Goal: Information Seeking & Learning: Learn about a topic

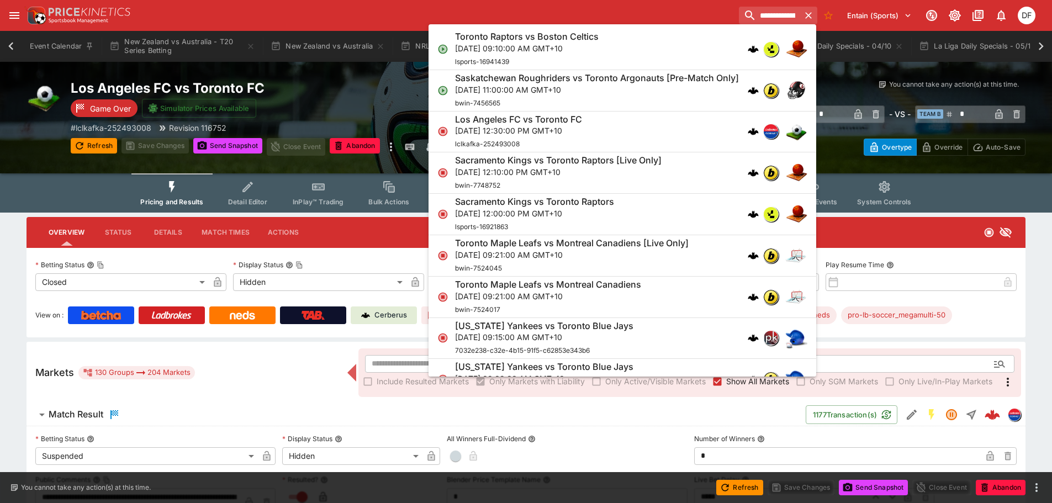
scroll to position [0, 2883]
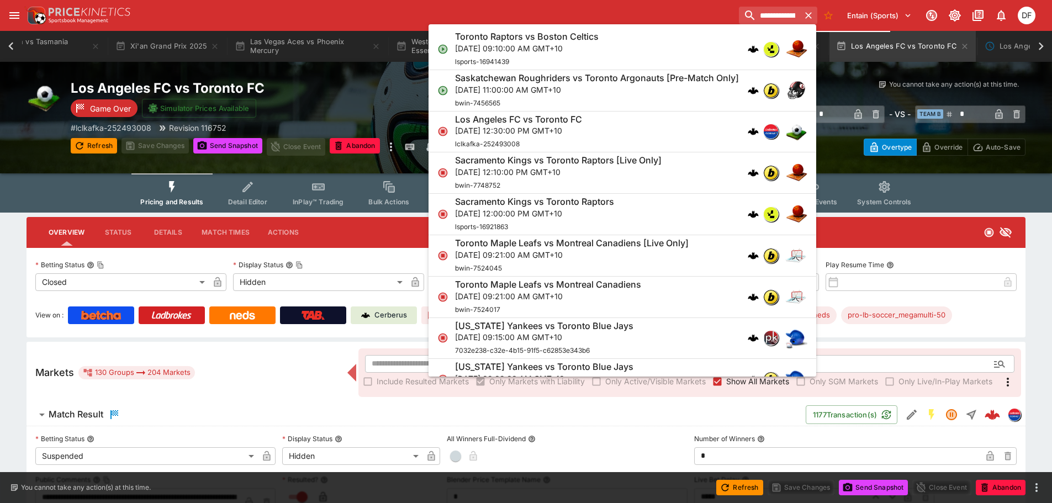
click at [739, 15] on input "**********" at bounding box center [769, 16] width 61 height 18
type input "**********"
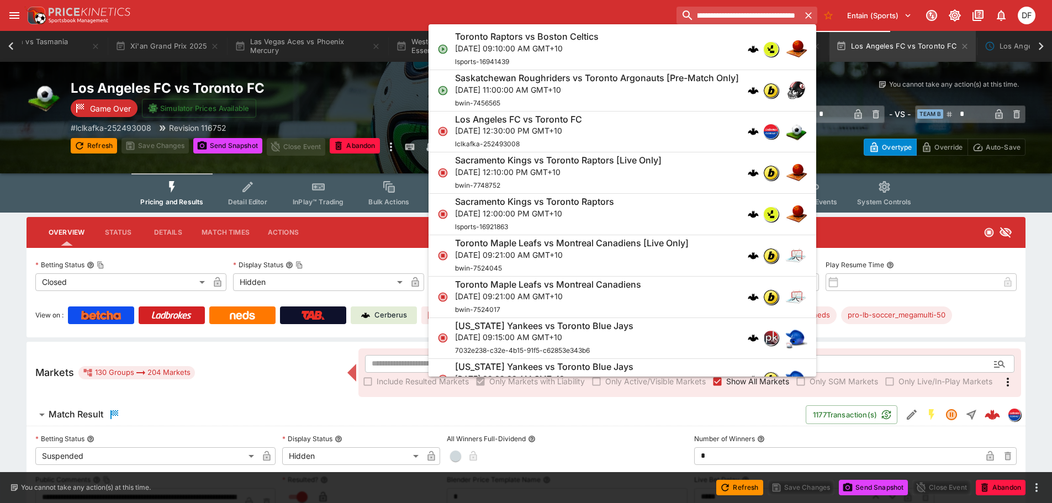
click at [724, 25] on ul "Toronto Raptors vs Boston Celtics [DATE] 09:10:00 AM GMT+10 lsports-16941439 Sa…" at bounding box center [623, 200] width 388 height 352
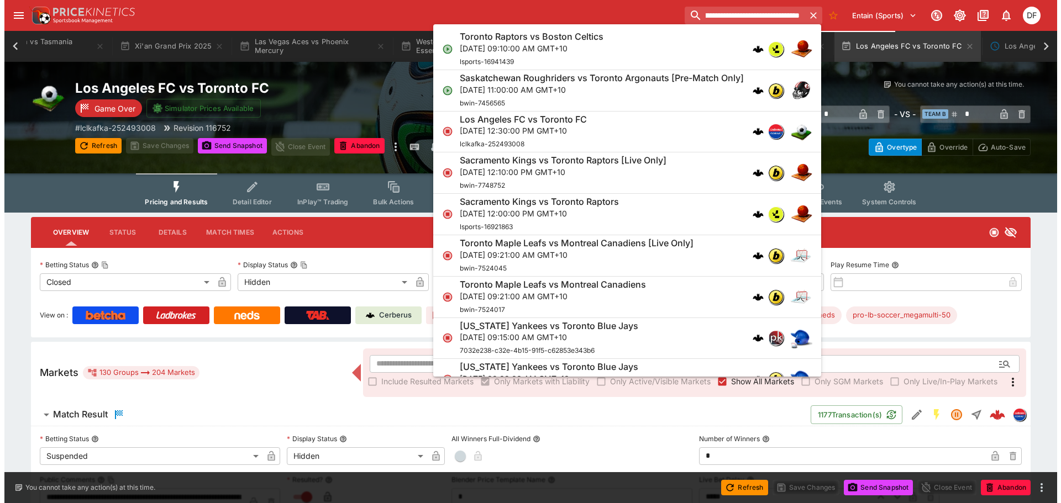
scroll to position [0, 0]
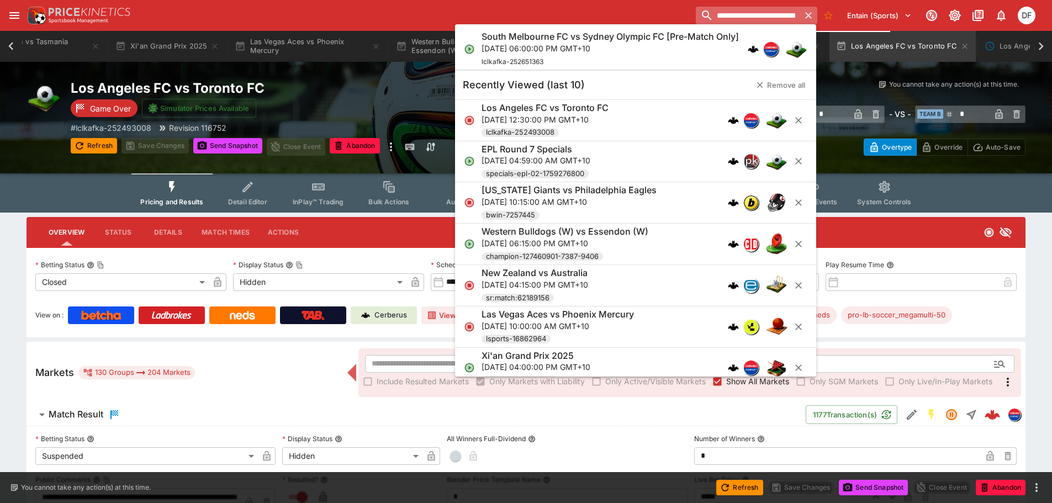
click at [724, 18] on input "**********" at bounding box center [748, 16] width 104 height 18
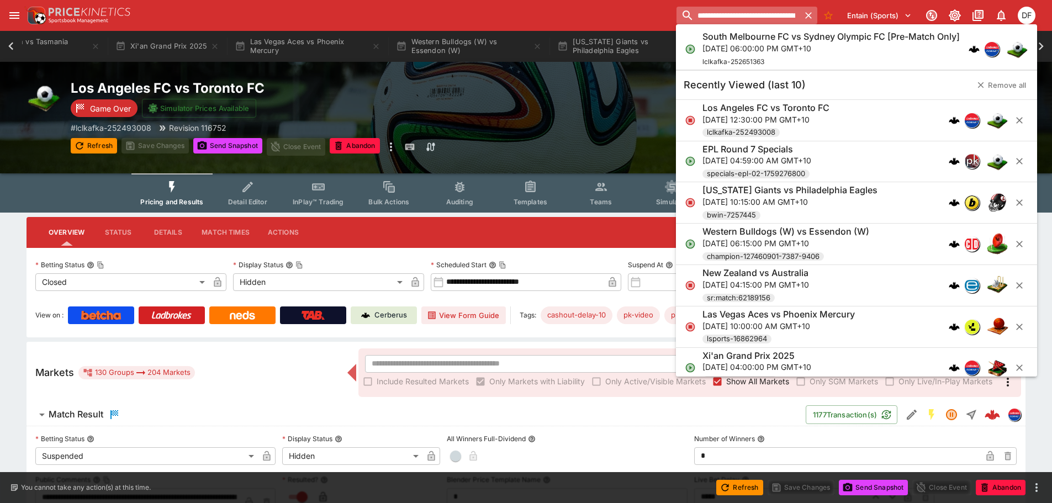
click at [724, 18] on input "**********" at bounding box center [738, 16] width 123 height 18
click at [734, 54] on div "South Melbourne FC vs Sydney Olympic FC [Pre-Match Only] [DATE] 06:00:00 PM GMT…" at bounding box center [830, 49] width 257 height 36
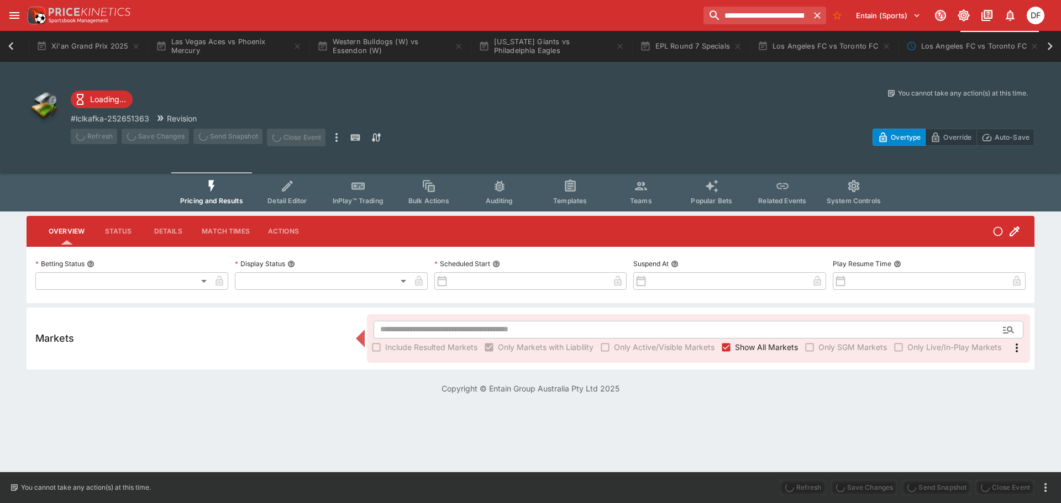
type input "**********"
type input "*******"
type input "**********"
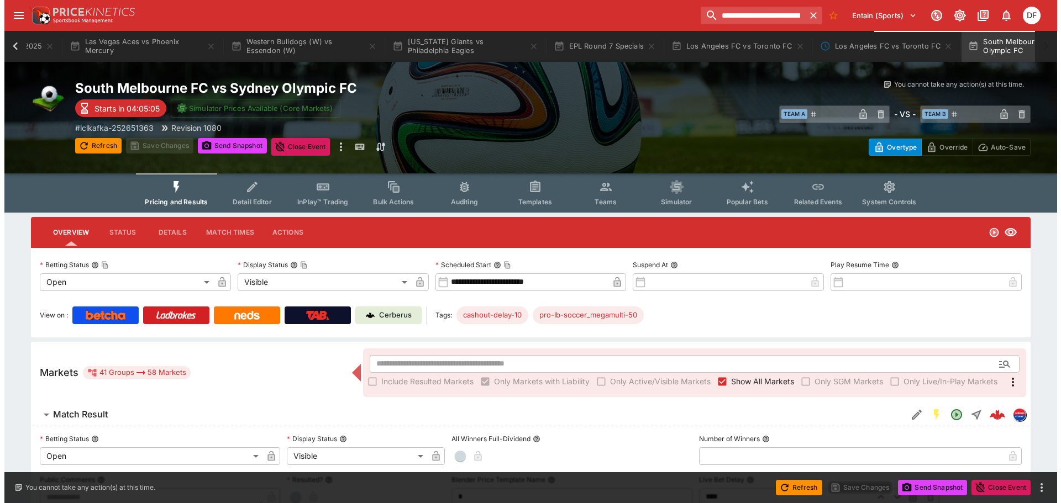
scroll to position [0, 3052]
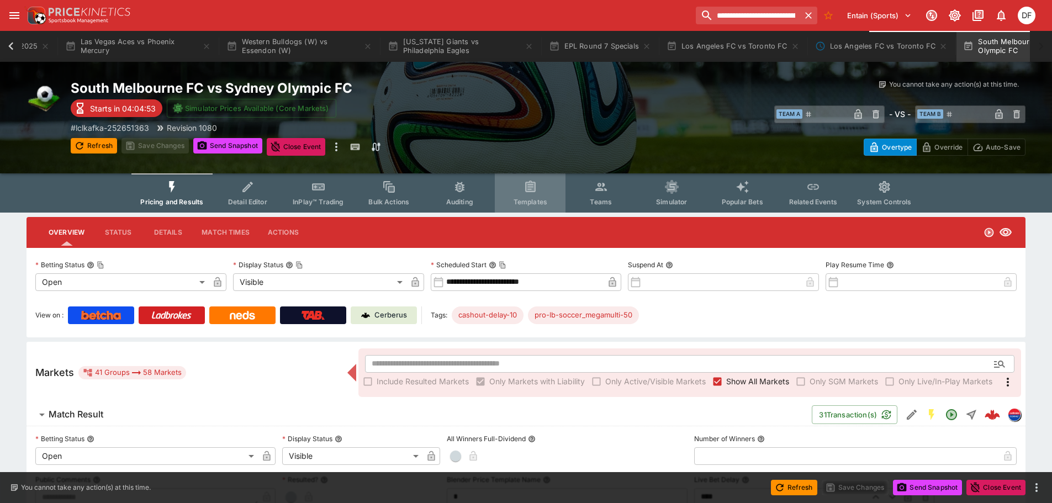
click at [547, 199] on span "Templates" at bounding box center [531, 202] width 34 height 8
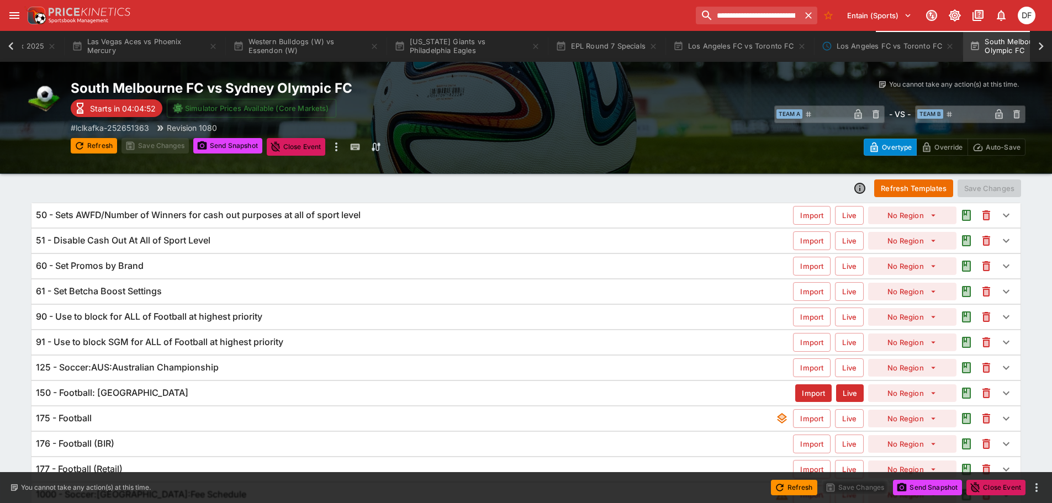
scroll to position [86, 0]
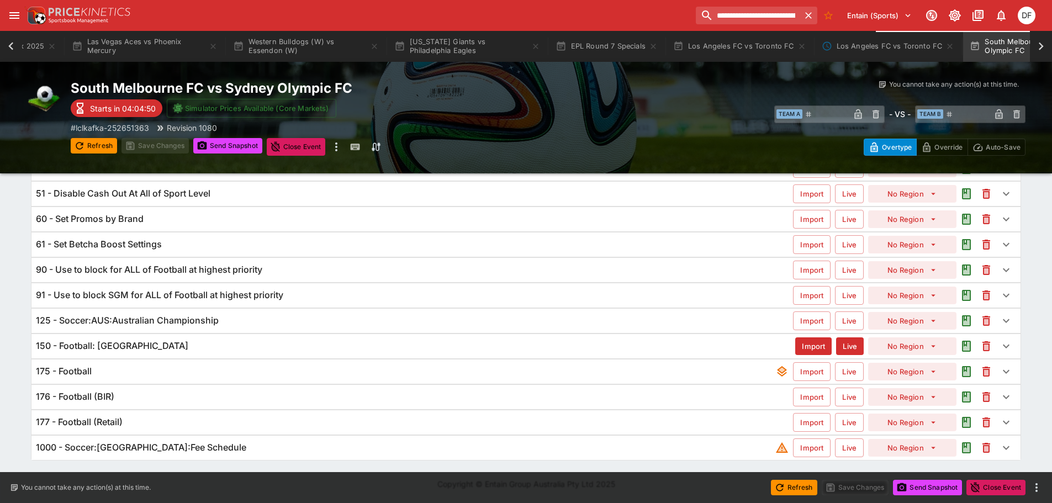
click at [188, 321] on h6 "125 - Soccer:AUS:Australian Championship" at bounding box center [127, 321] width 183 height 12
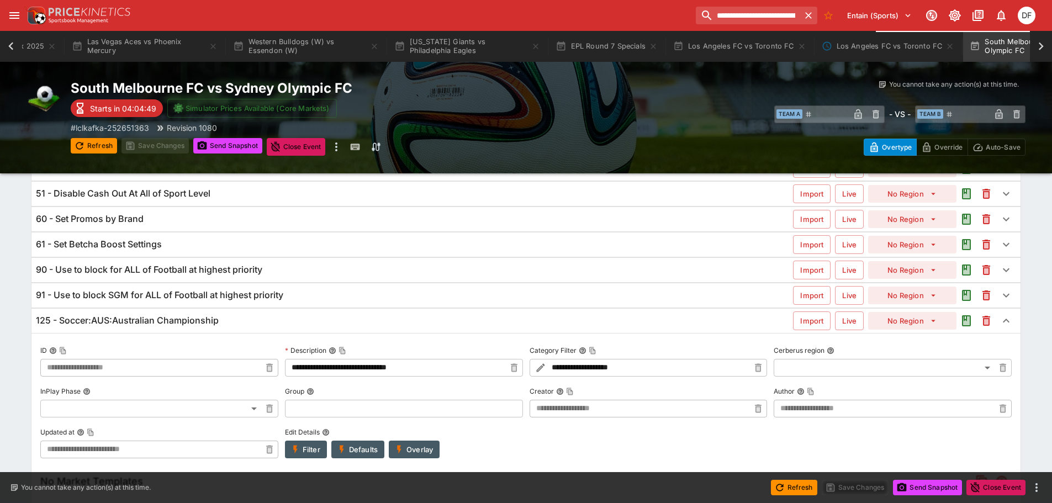
type input "**********"
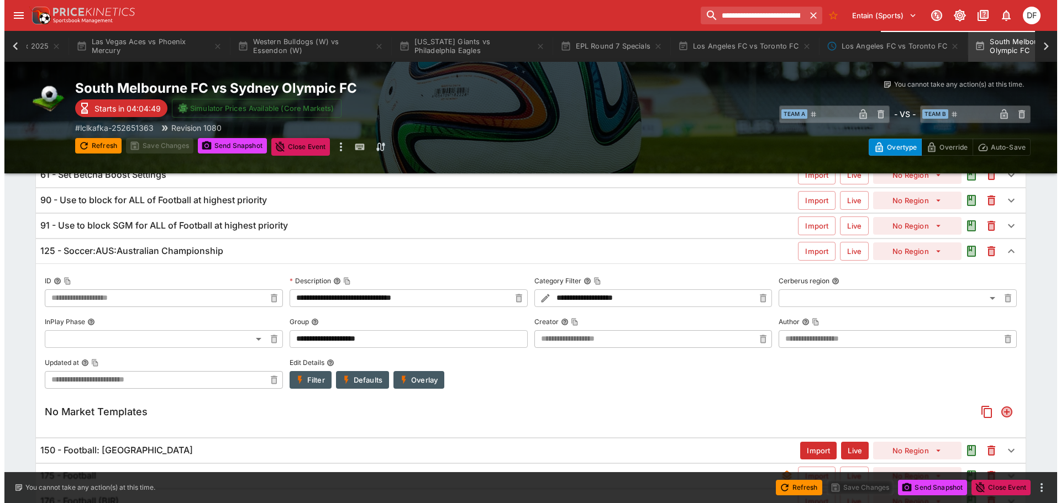
scroll to position [251, 0]
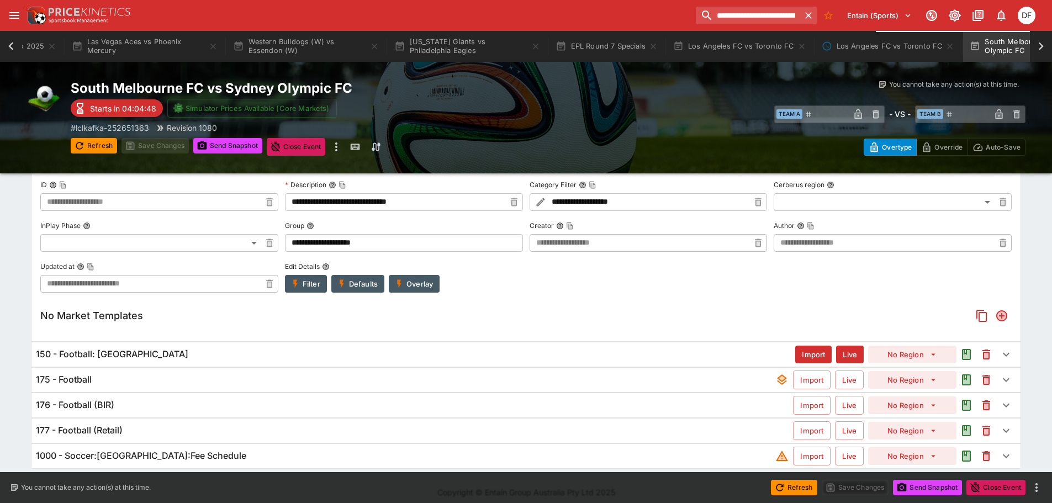
click at [408, 285] on button "Overlay" at bounding box center [414, 284] width 51 height 18
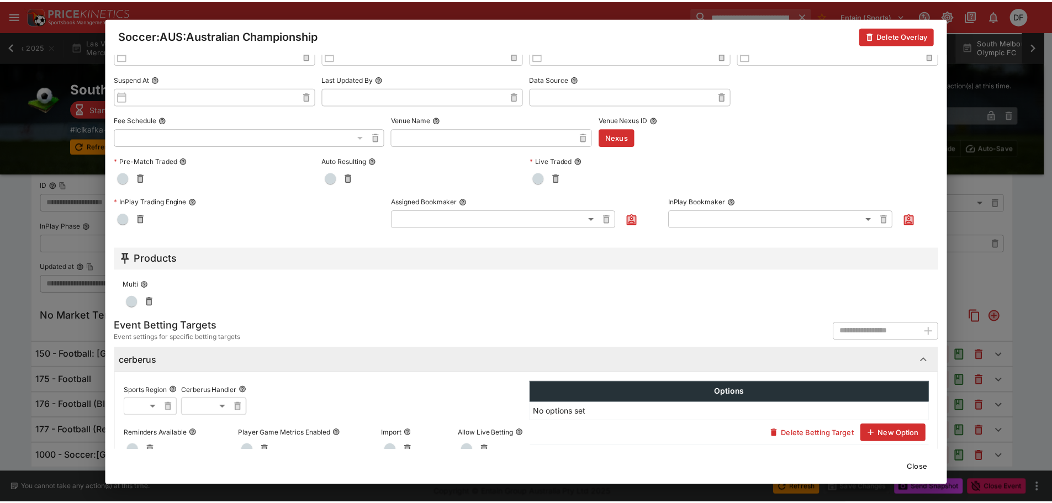
scroll to position [408, 0]
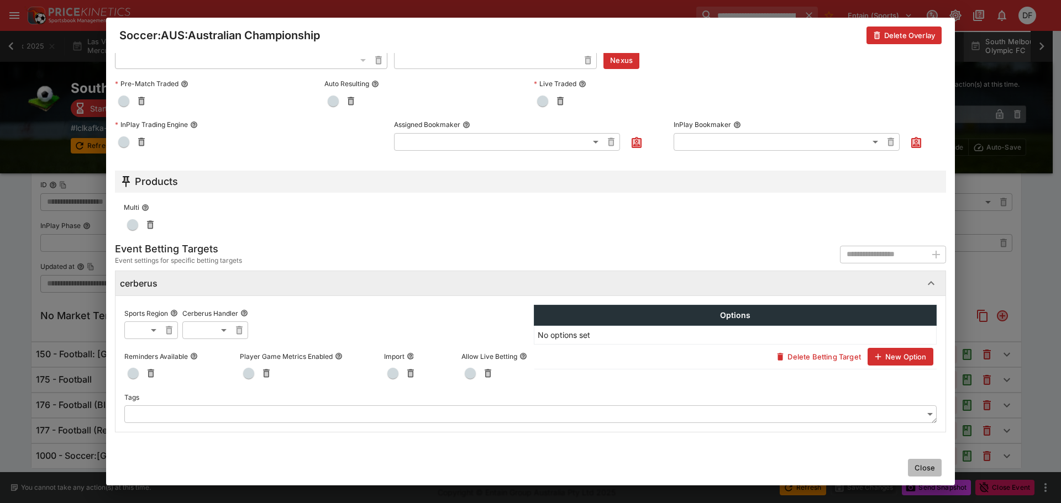
click at [925, 467] on button "Close" at bounding box center [925, 468] width 34 height 18
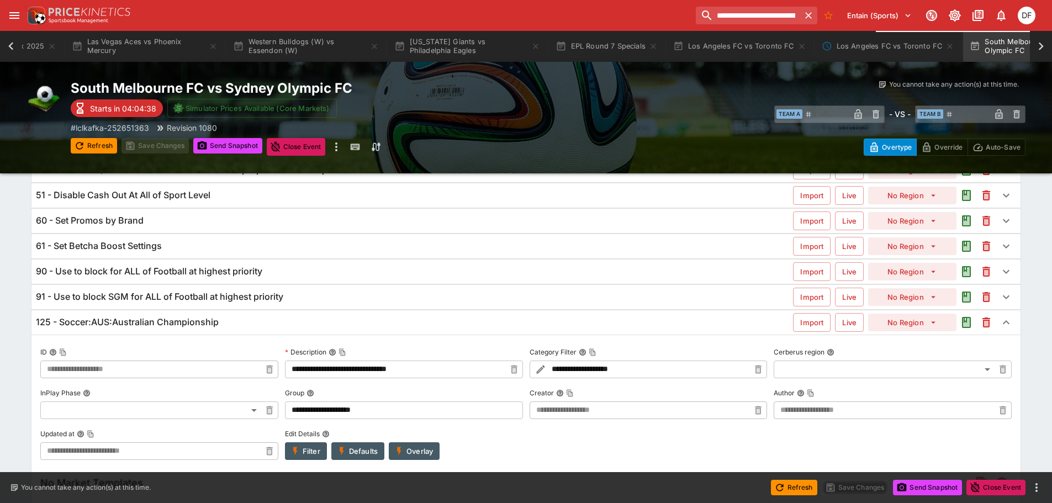
scroll to position [30, 0]
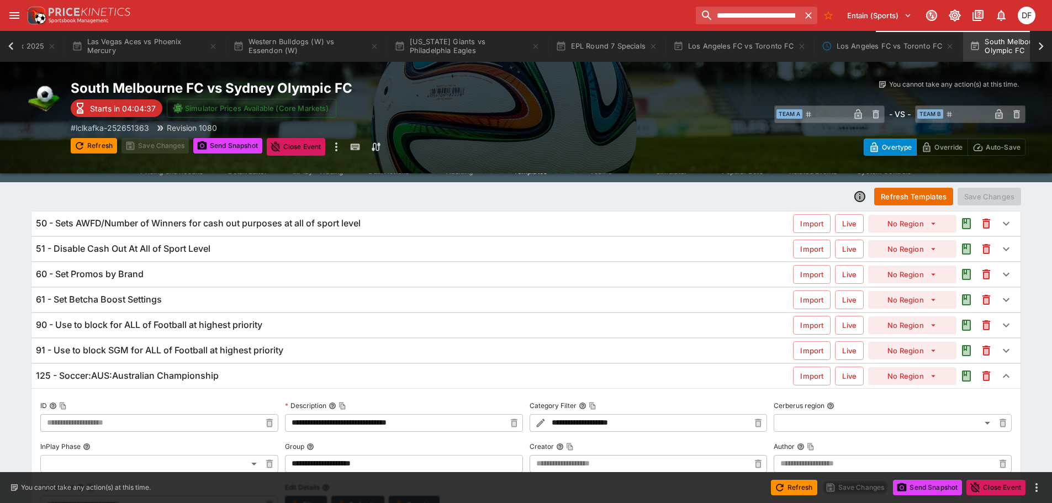
click at [203, 377] on h6 "125 - Soccer:AUS:Australian Championship" at bounding box center [127, 376] width 183 height 12
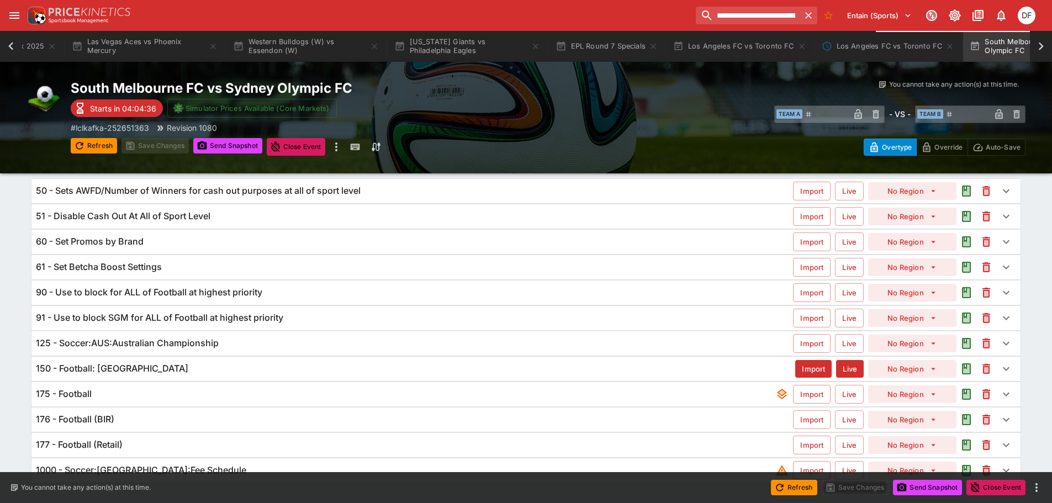
scroll to position [86, 0]
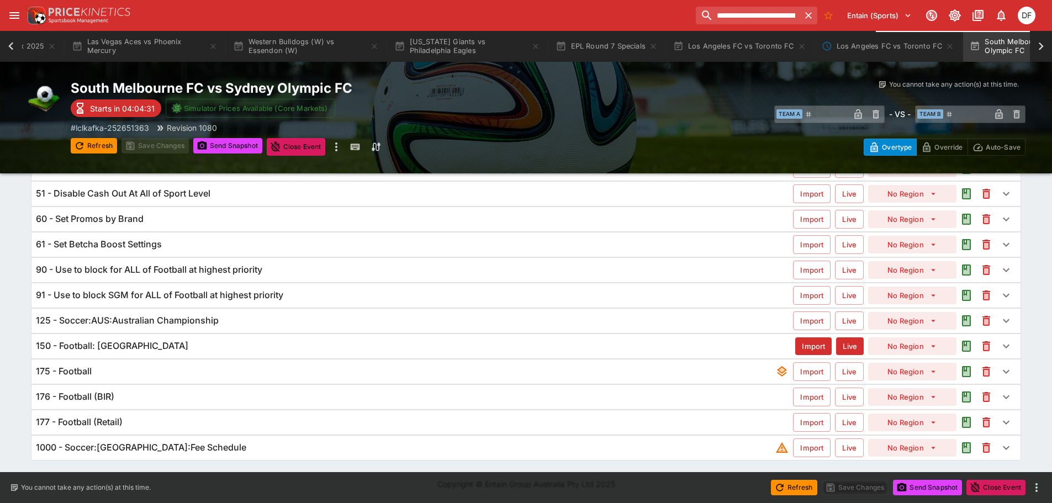
click at [180, 322] on h6 "125 - Soccer:AUS:Australian Championship" at bounding box center [127, 321] width 183 height 12
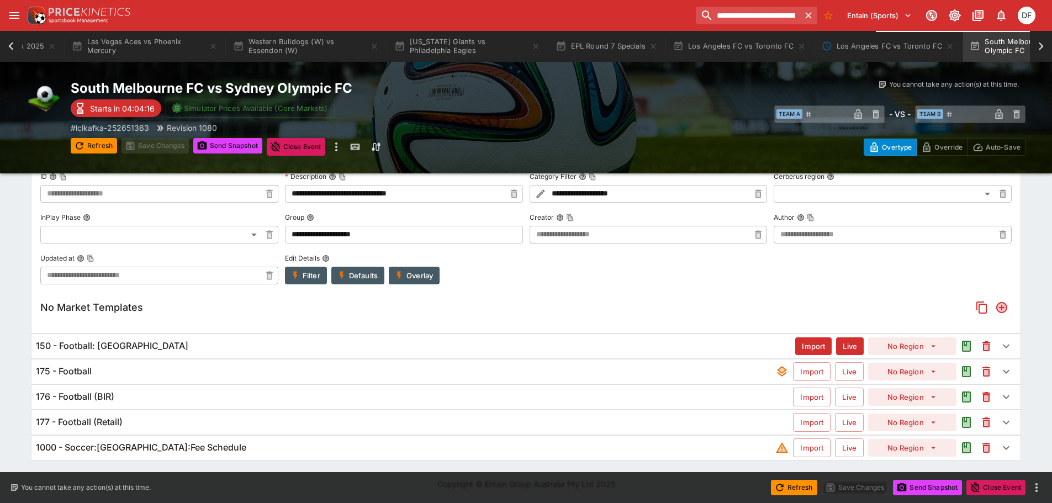
scroll to position [204, 0]
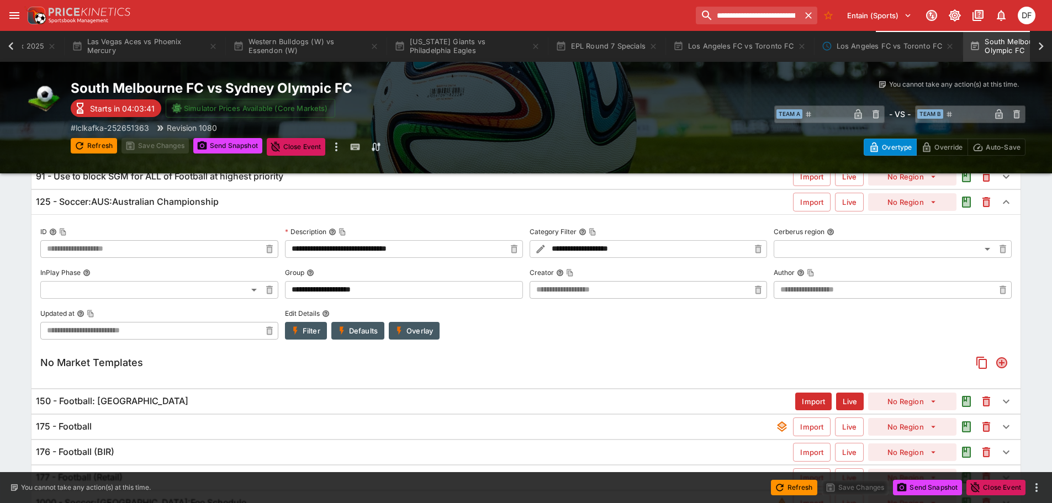
click at [198, 406] on div "150 - Football: [GEOGRAPHIC_DATA]" at bounding box center [416, 402] width 760 height 12
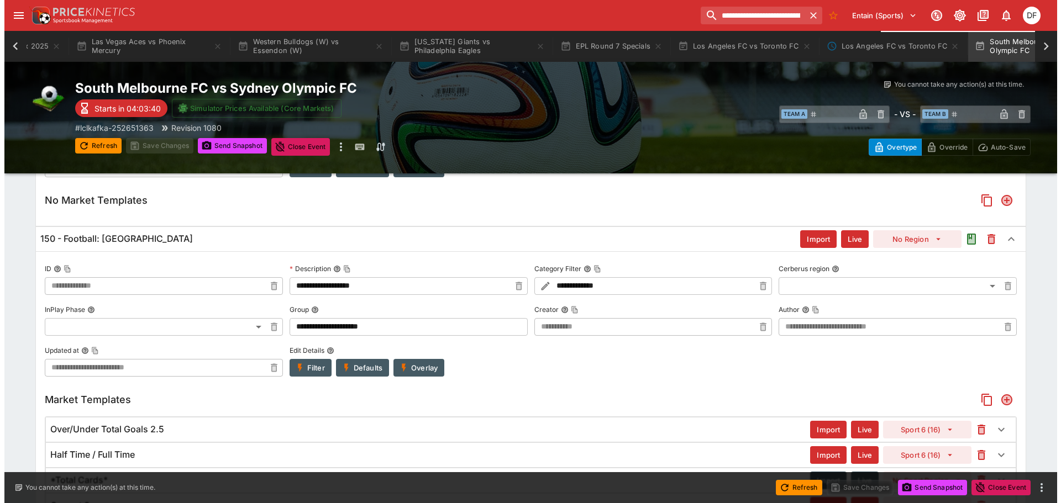
scroll to position [501, 0]
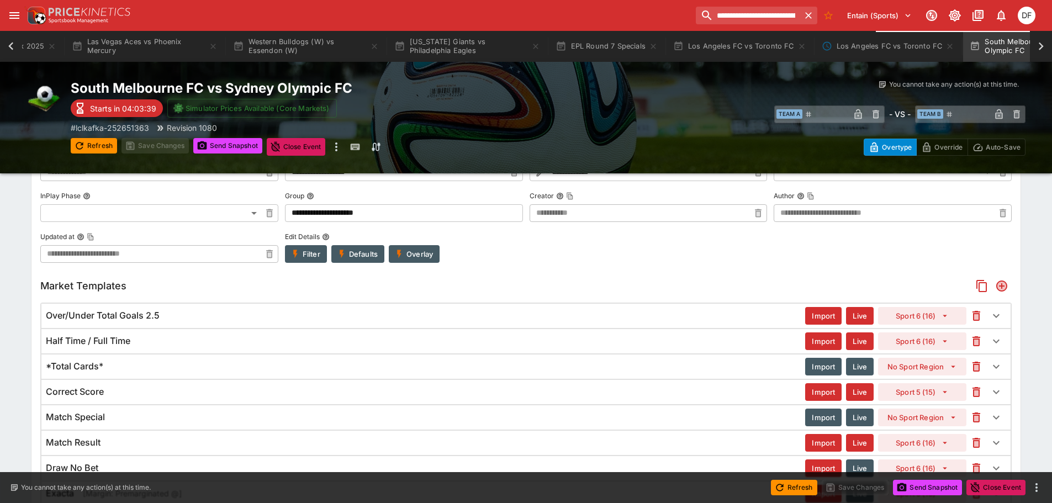
click at [596, 317] on div "Over/Under Total Goals 2.5" at bounding box center [426, 316] width 760 height 12
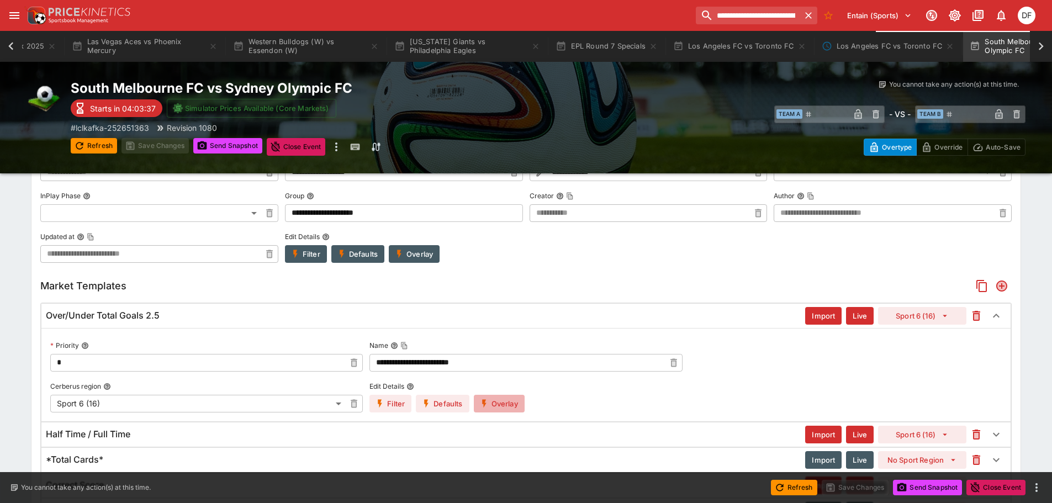
click at [507, 411] on button "Overlay" at bounding box center [499, 404] width 51 height 18
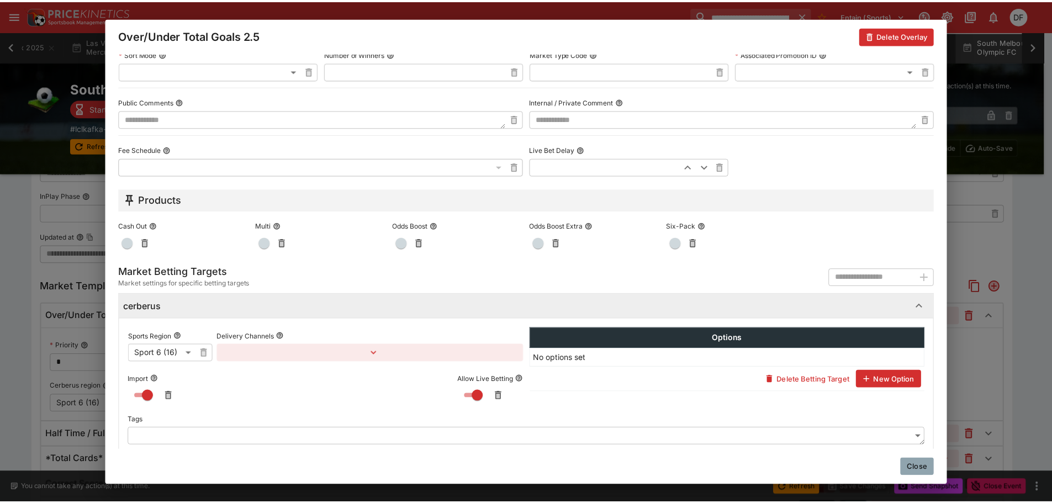
scroll to position [540, 0]
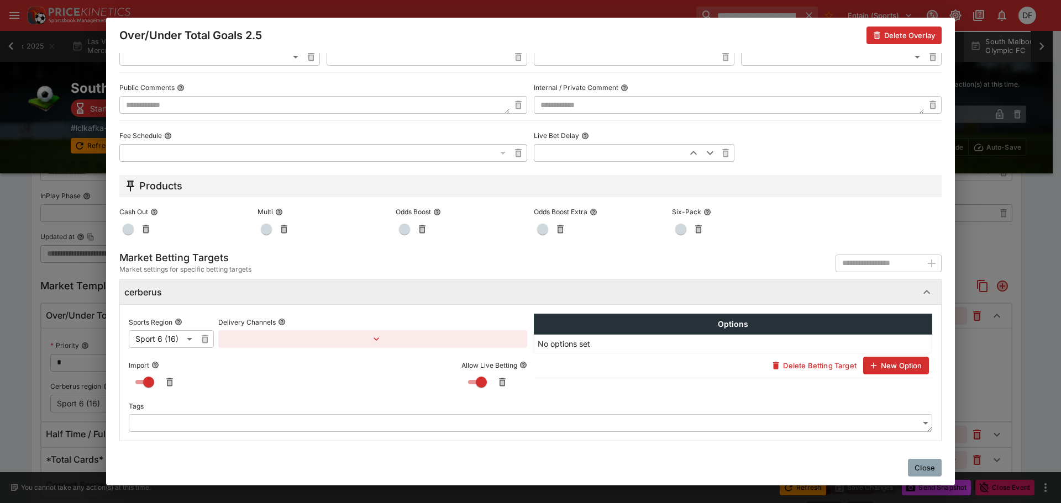
click at [918, 466] on button "Close" at bounding box center [925, 468] width 34 height 18
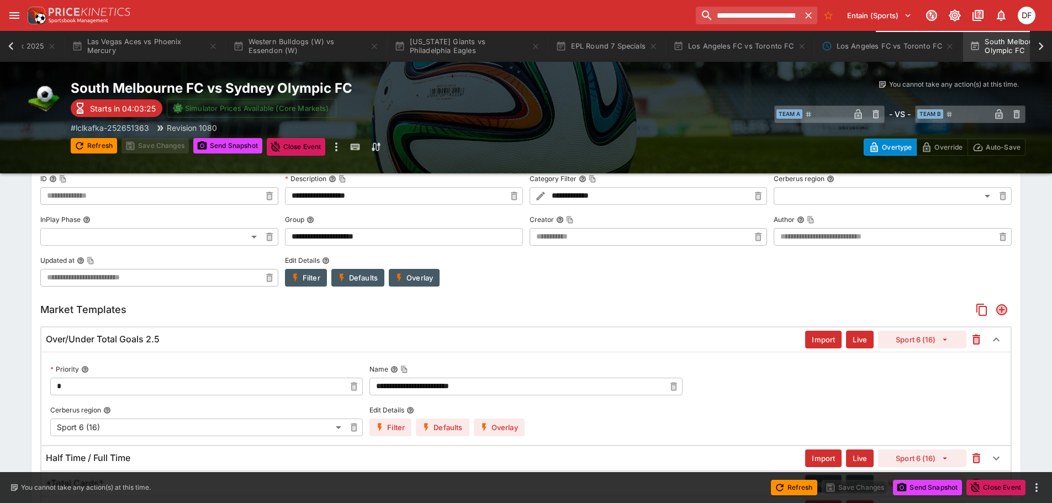
scroll to position [506, 0]
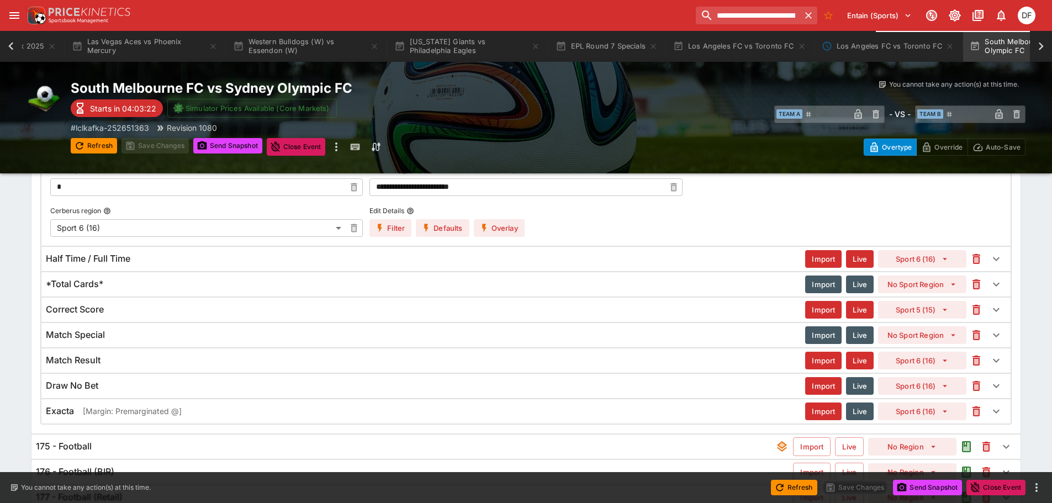
click at [438, 258] on div "Half Time / Full Time" at bounding box center [426, 259] width 760 height 12
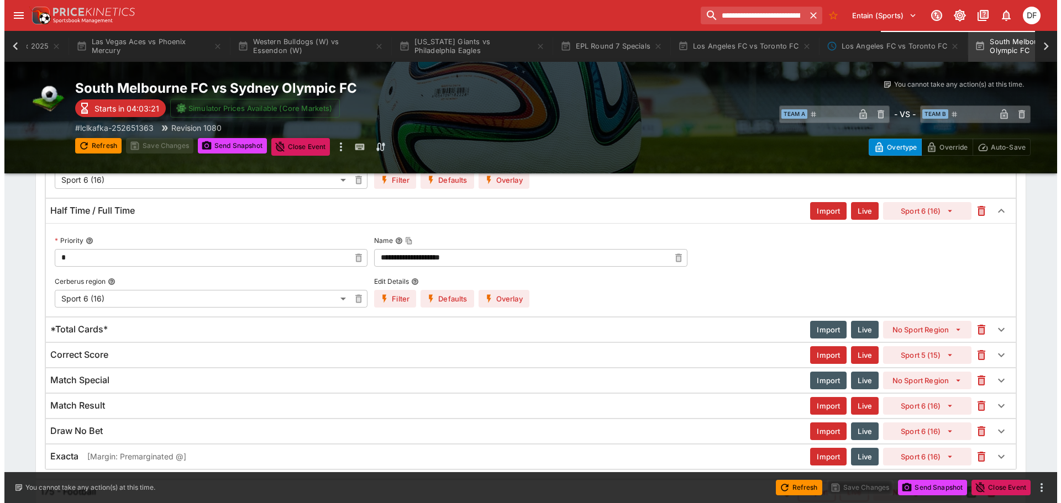
scroll to position [616, 0]
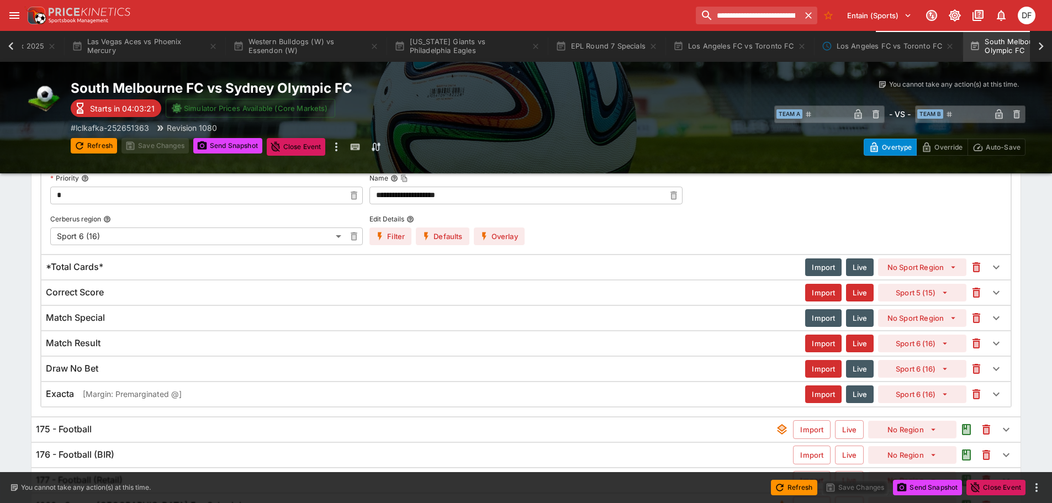
click at [506, 241] on button "Overlay" at bounding box center [499, 237] width 51 height 18
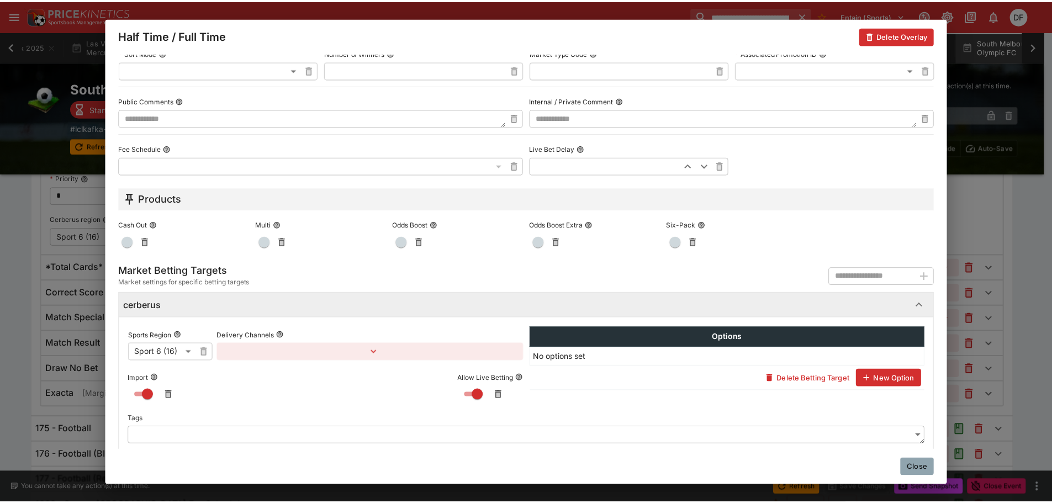
scroll to position [540, 0]
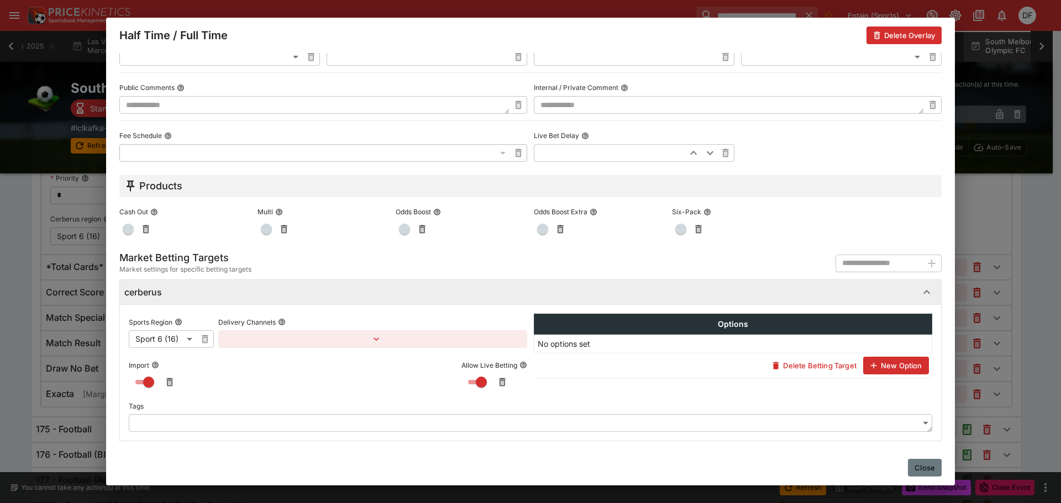
click at [931, 462] on button "Close" at bounding box center [925, 468] width 34 height 18
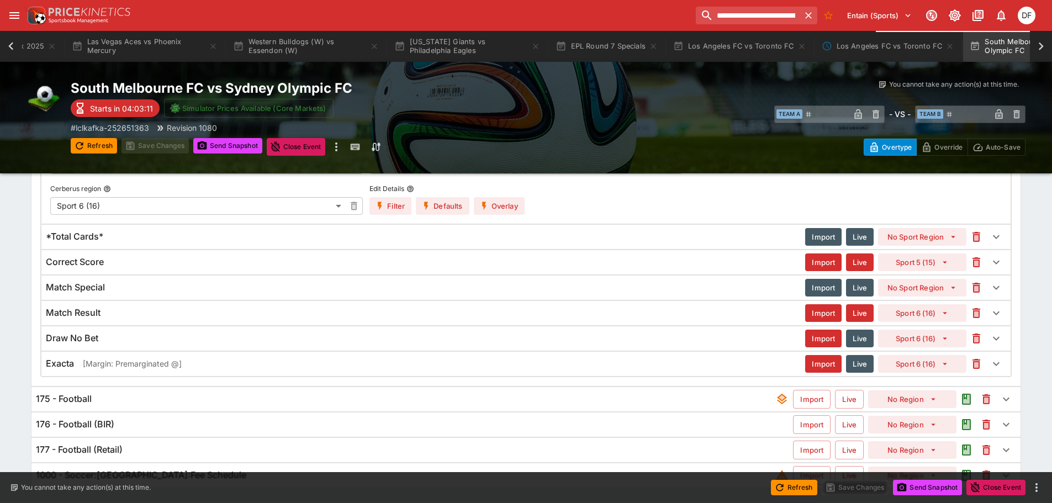
scroll to position [674, 0]
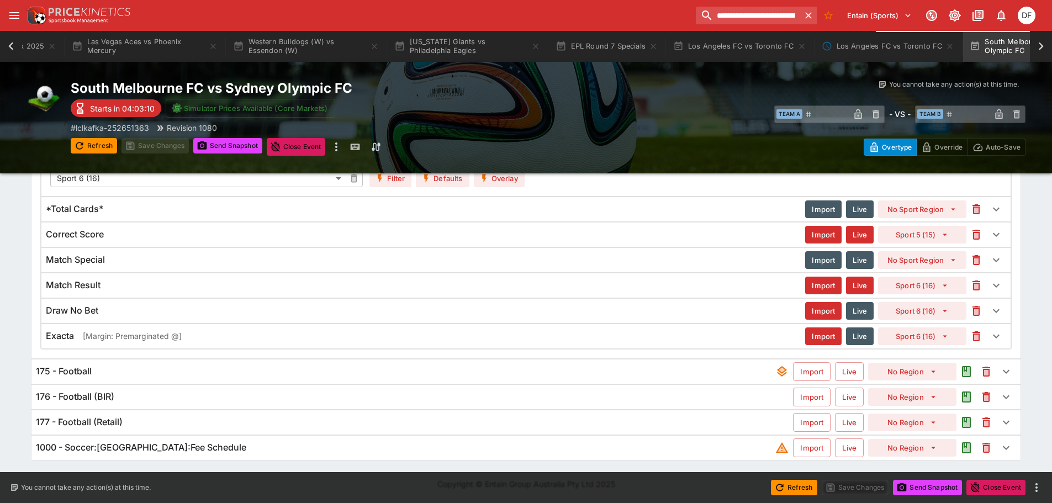
click at [127, 371] on div "175 - Football" at bounding box center [406, 372] width 740 height 12
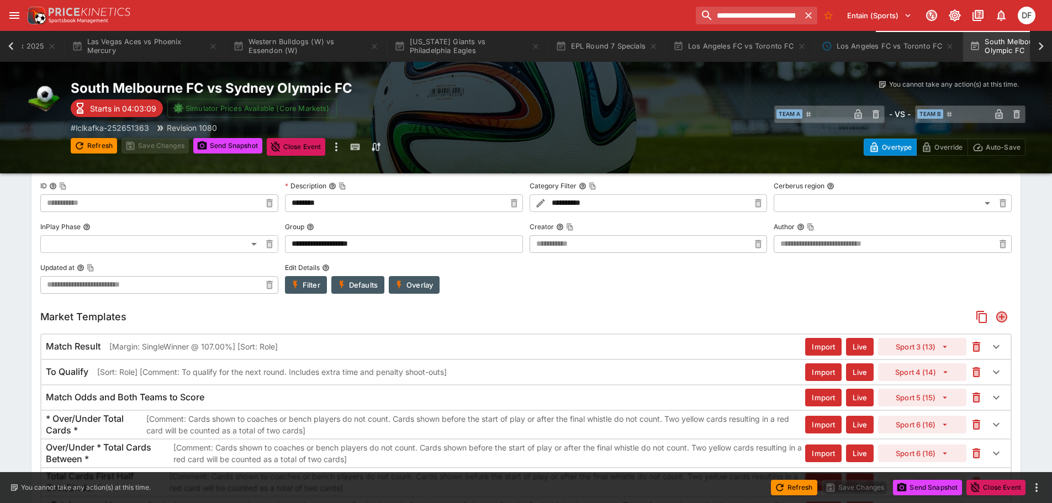
scroll to position [895, 0]
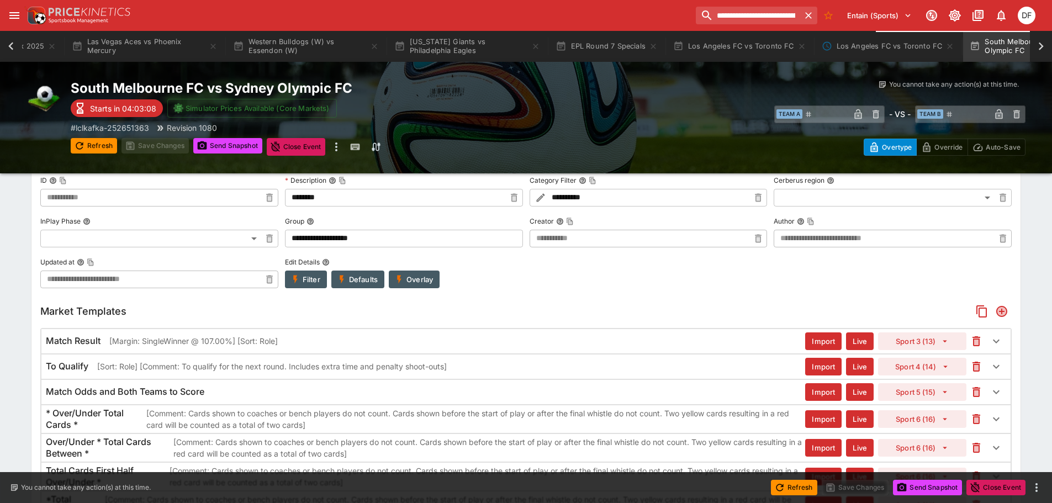
click at [193, 335] on p "[Margin: SingleWinner @ 107.00%] [Sort: Role]" at bounding box center [193, 341] width 169 height 12
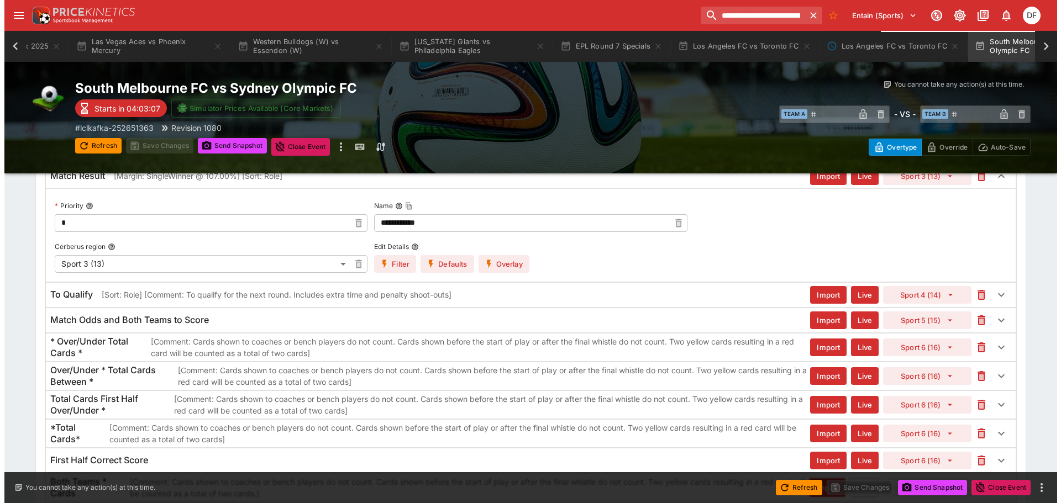
scroll to position [499, 0]
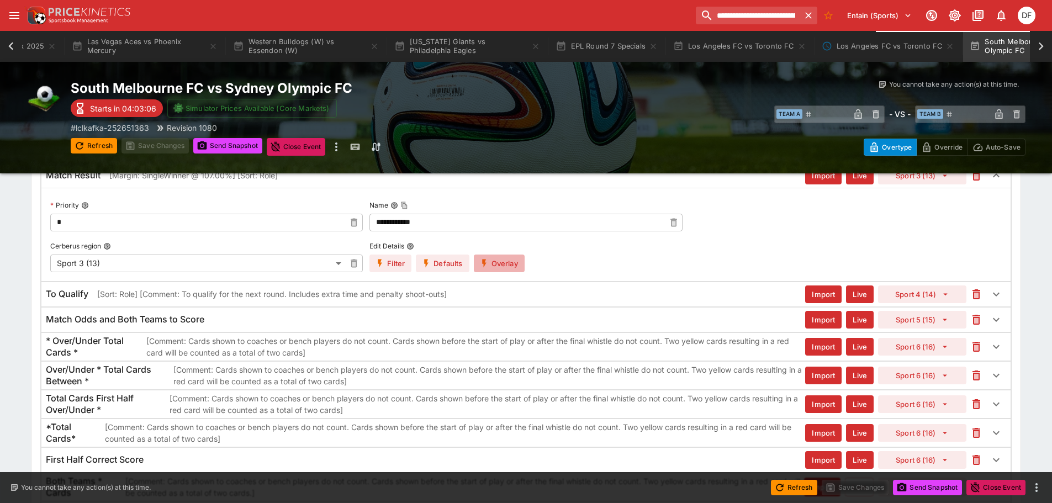
click at [510, 259] on button "Overlay" at bounding box center [499, 264] width 51 height 18
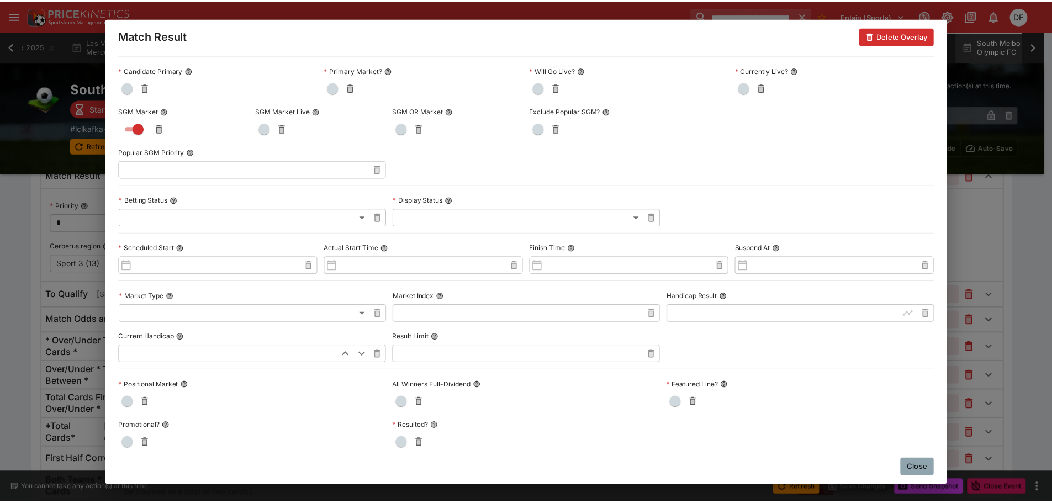
scroll to position [0, 0]
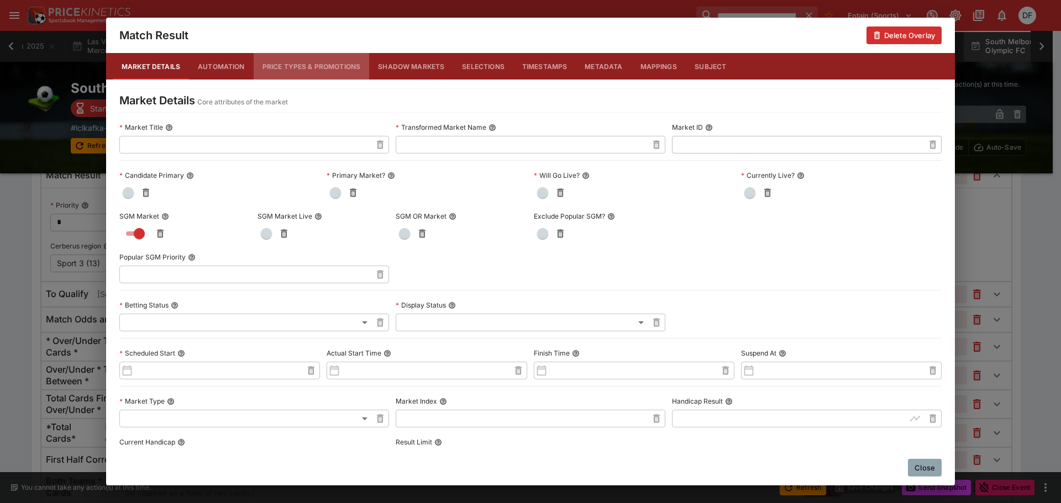
click at [322, 63] on button "Price Types & Promotions" at bounding box center [312, 66] width 116 height 27
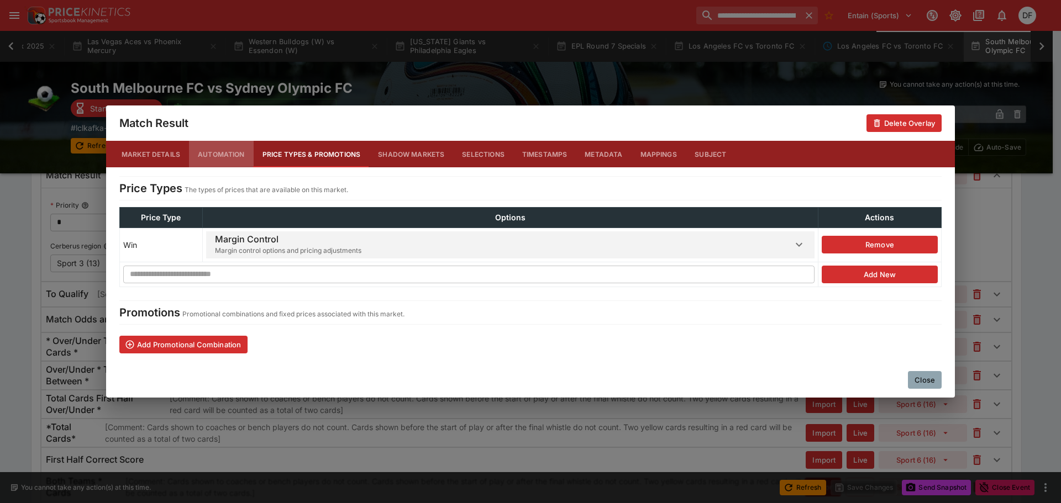
click at [231, 145] on button "Automation" at bounding box center [221, 154] width 65 height 27
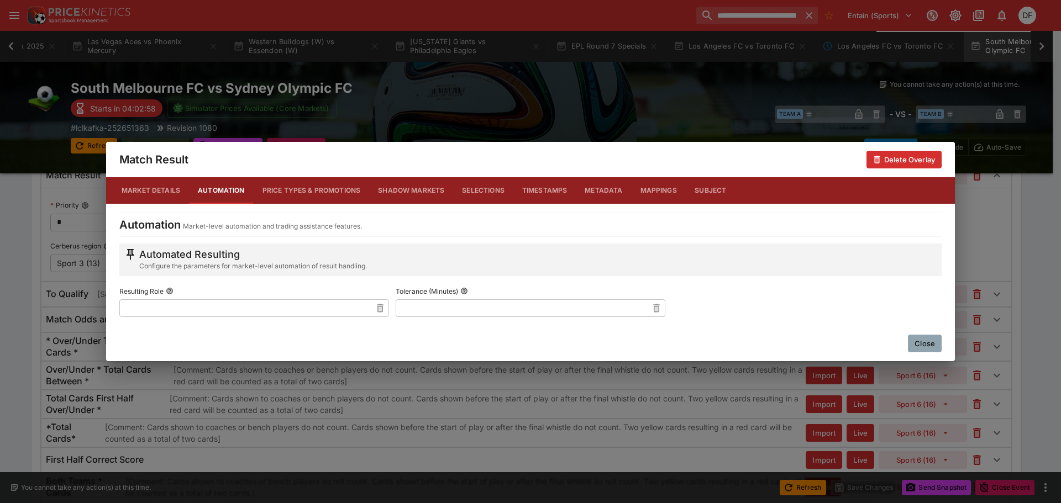
click at [409, 189] on button "Shadow Markets" at bounding box center [411, 190] width 84 height 27
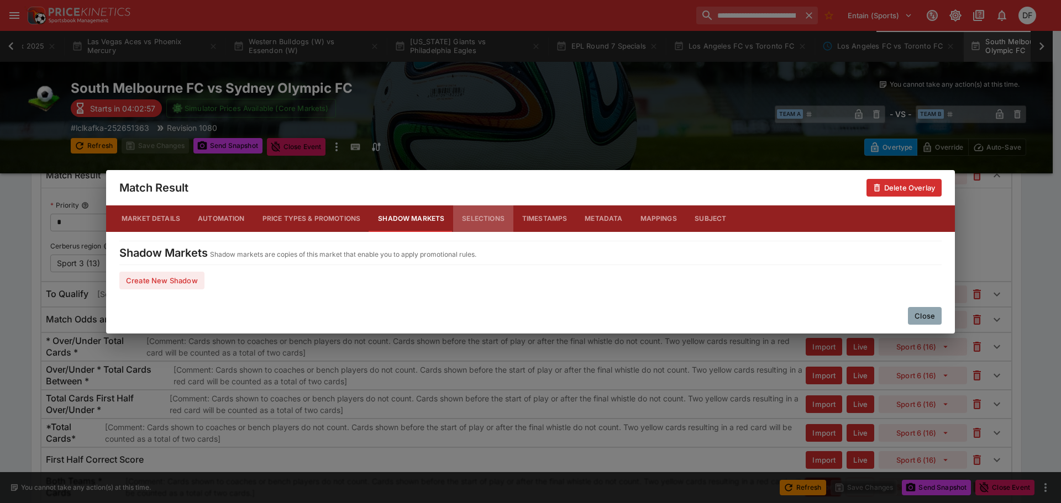
click at [489, 206] on button "Selections" at bounding box center [483, 219] width 60 height 27
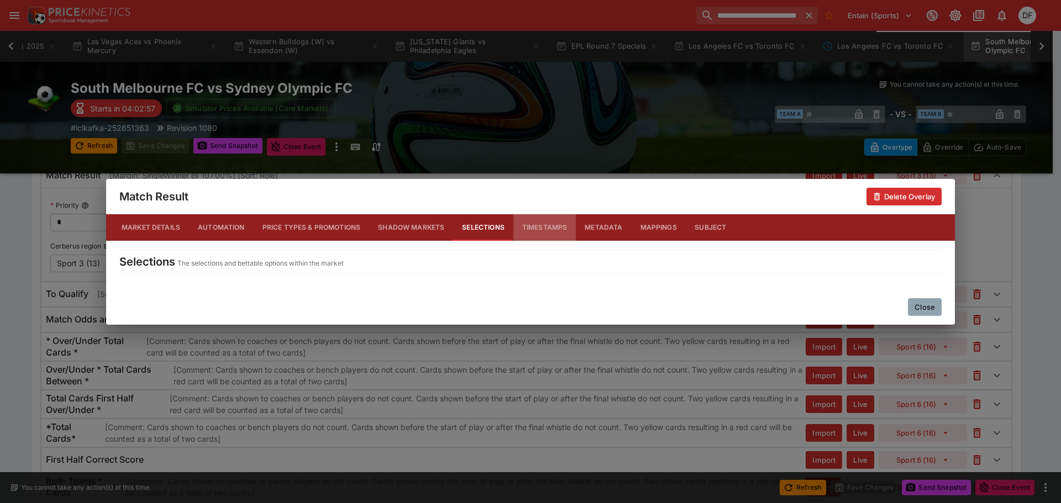
click at [543, 220] on button "Timestamps" at bounding box center [544, 227] width 63 height 27
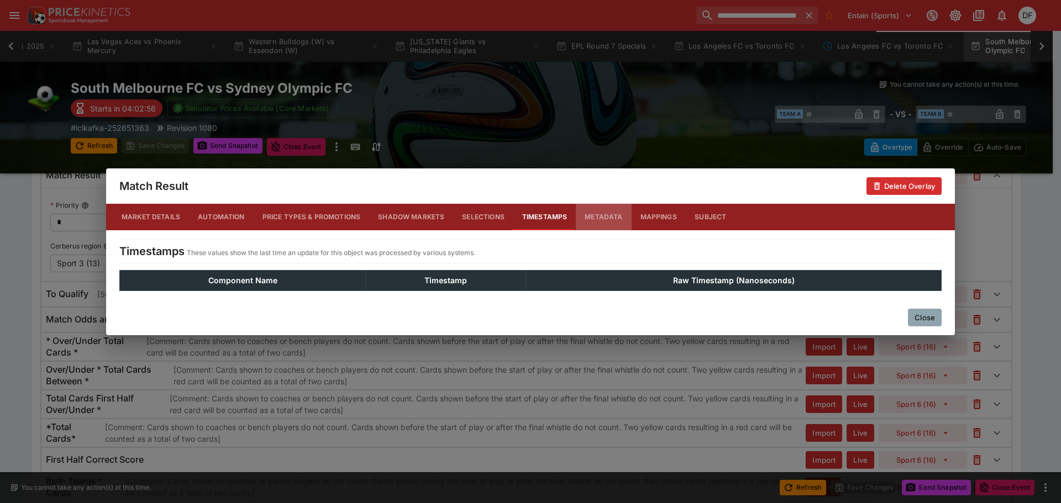
click at [607, 222] on button "Metadata" at bounding box center [603, 217] width 55 height 27
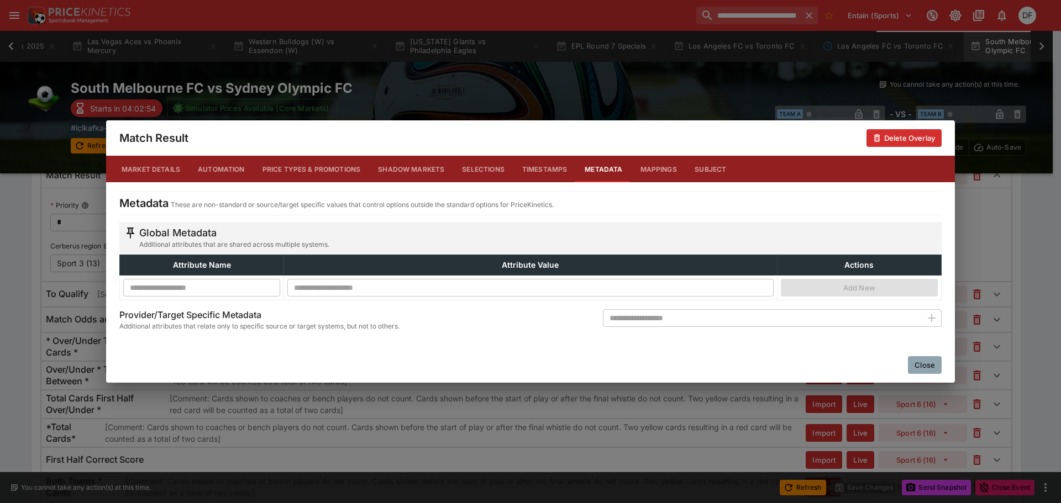
click at [929, 365] on button "Close" at bounding box center [925, 365] width 34 height 18
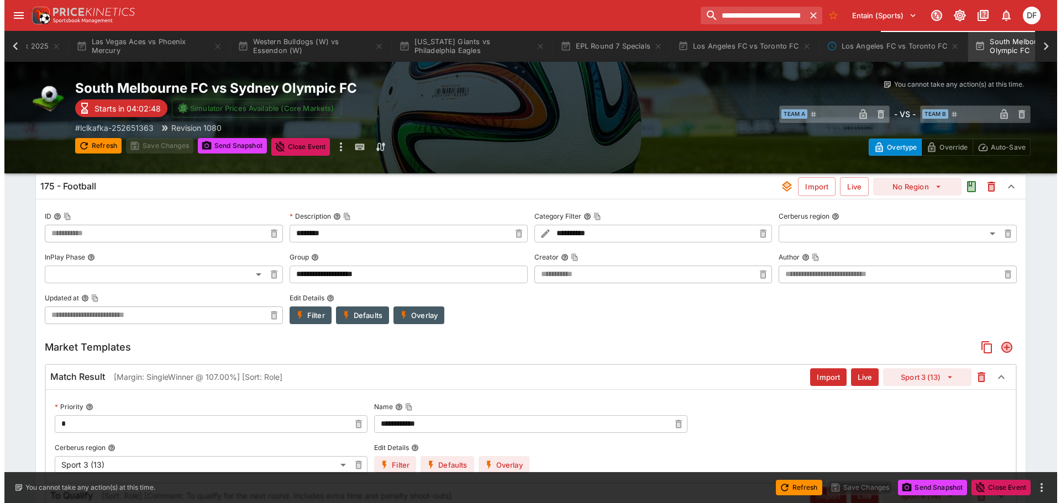
scroll to position [281, 0]
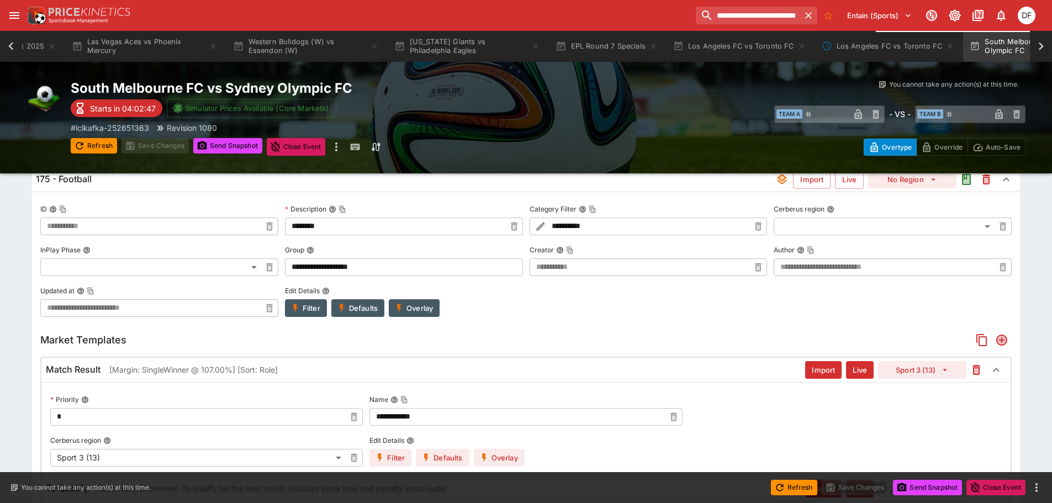
click at [423, 315] on button "Overlay" at bounding box center [414, 308] width 51 height 18
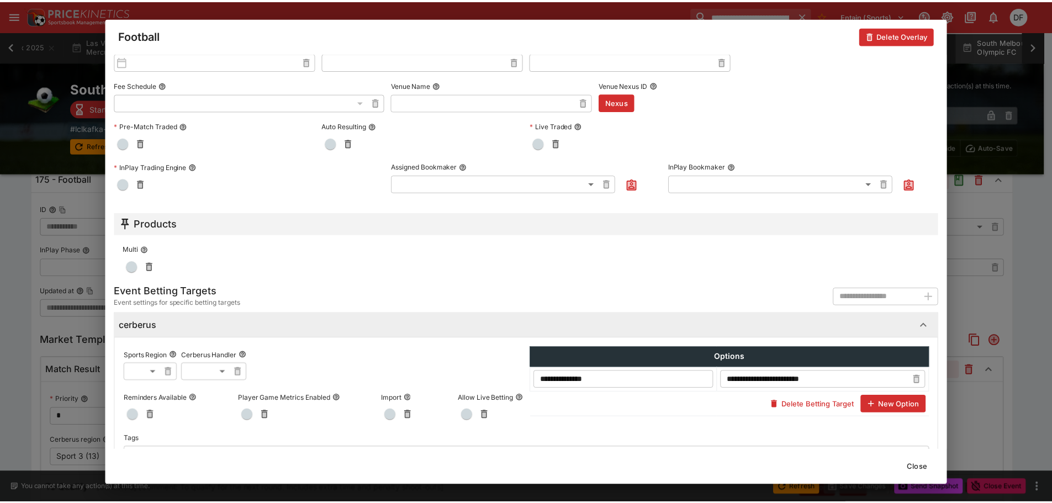
scroll to position [410, 0]
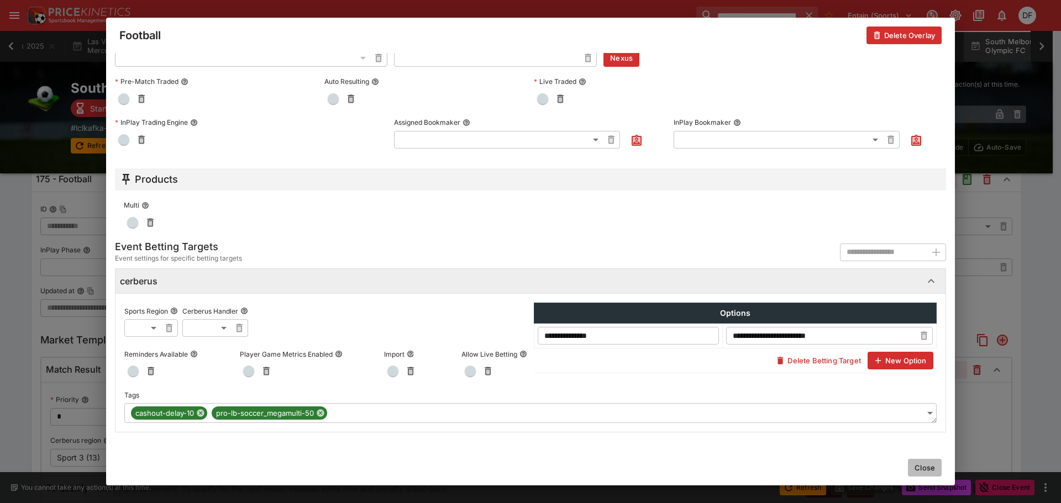
click at [912, 465] on button "Close" at bounding box center [925, 468] width 34 height 18
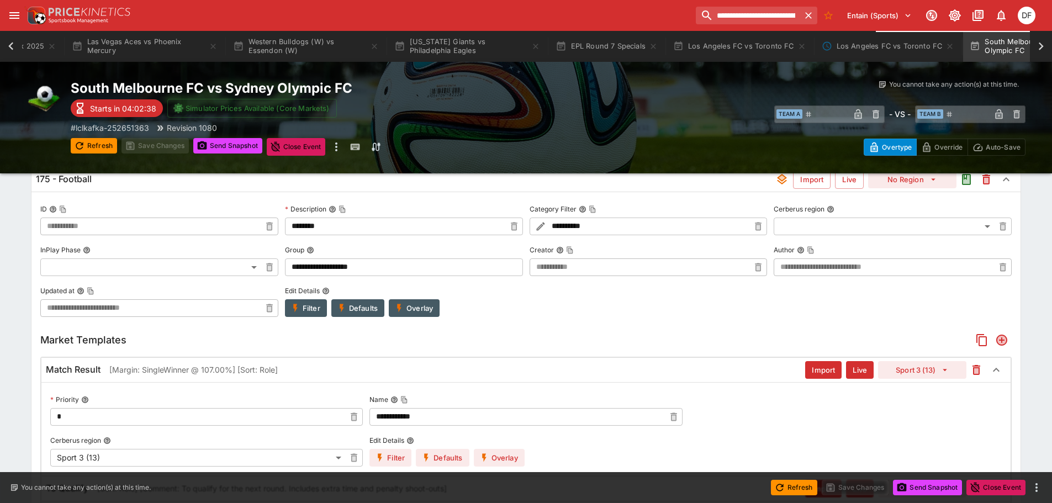
scroll to position [343, 0]
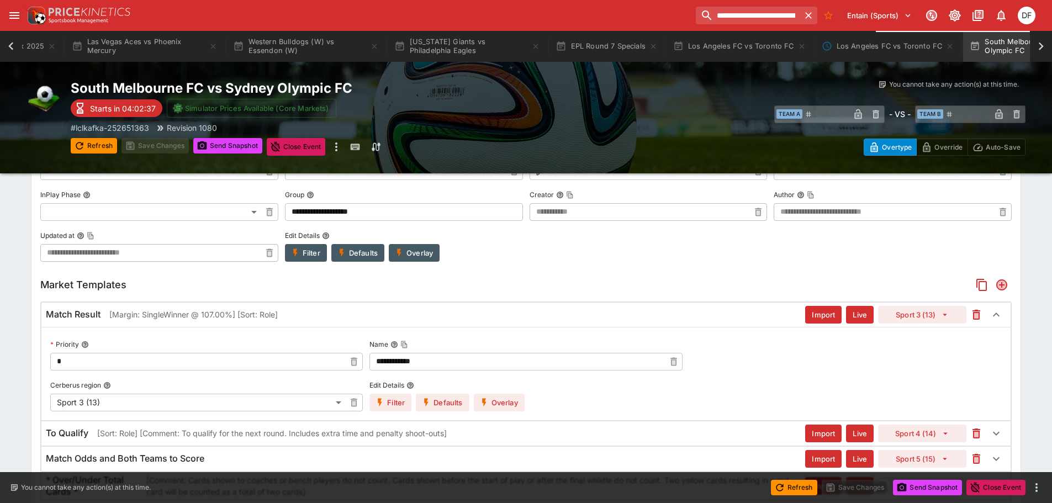
click at [247, 312] on p "[Margin: SingleWinner @ 107.00%] [Sort: Role]" at bounding box center [193, 315] width 169 height 12
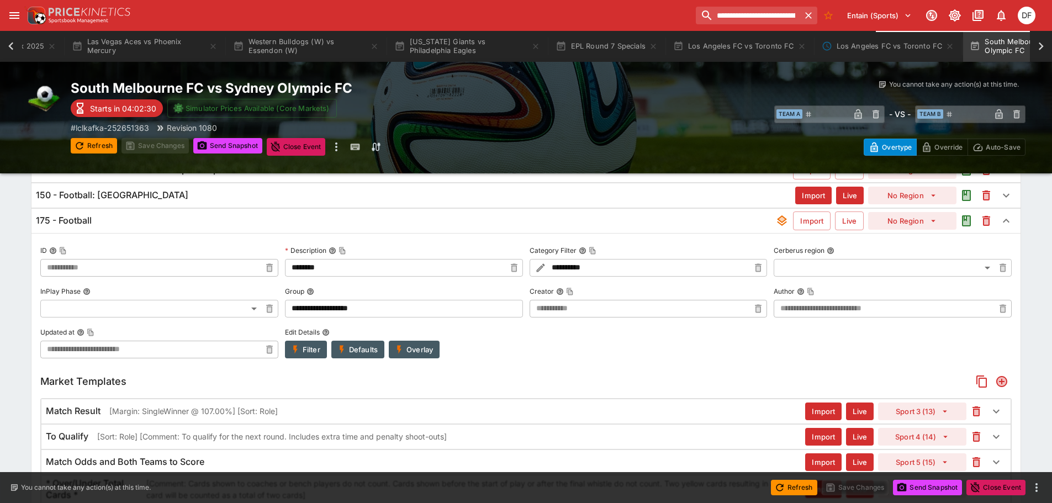
scroll to position [301, 0]
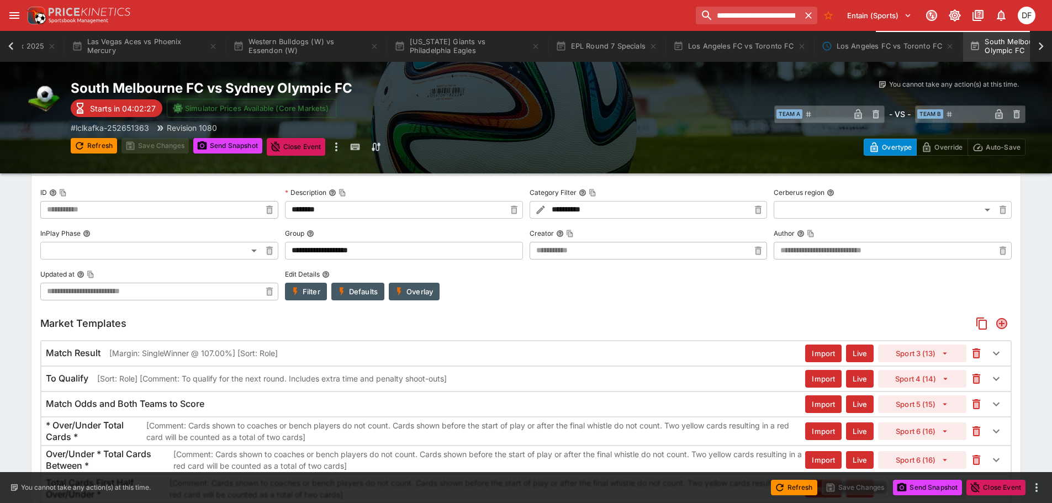
click at [312, 359] on div "Match Result [Margin: SingleWinner @ 107.00%] [Sort: Role] Import Live Sport 3 …" at bounding box center [526, 353] width 970 height 24
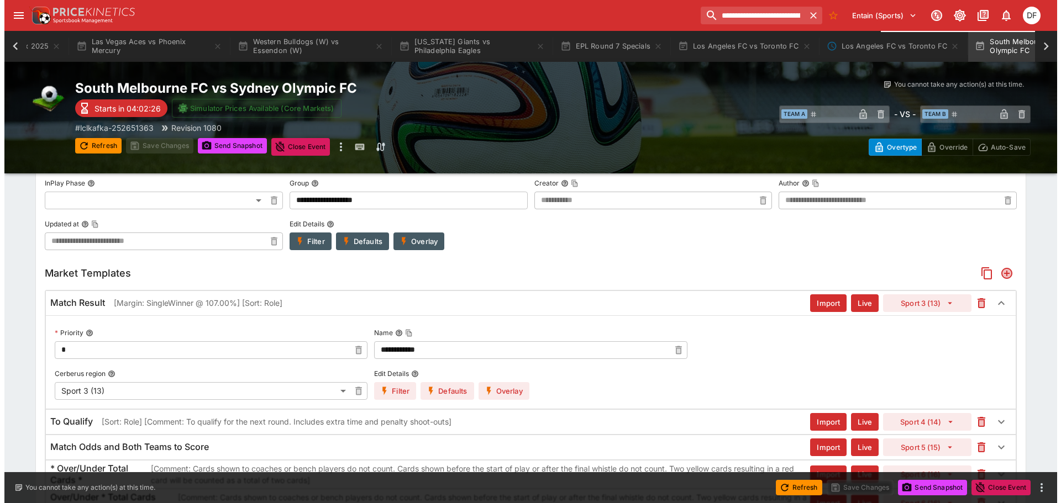
scroll to position [425, 0]
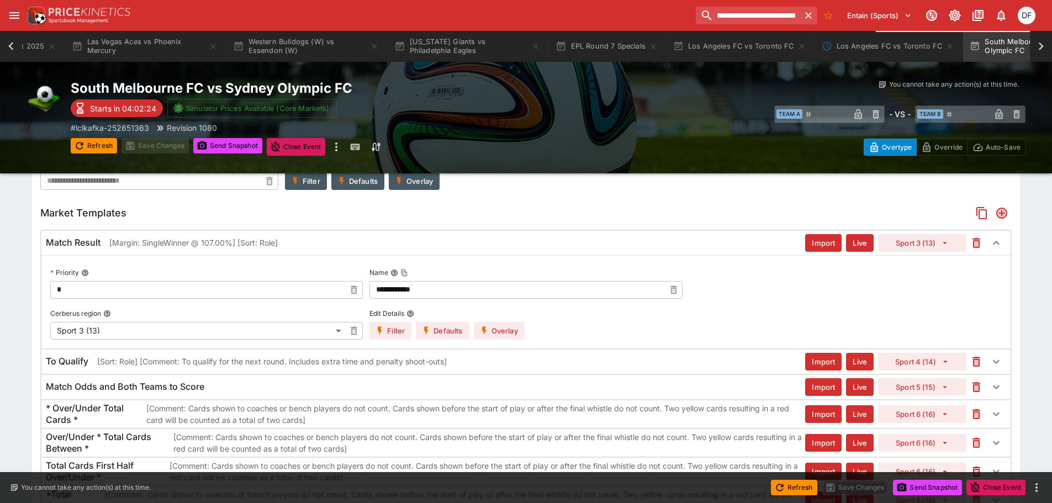
click at [406, 332] on button "Filter" at bounding box center [391, 331] width 42 height 18
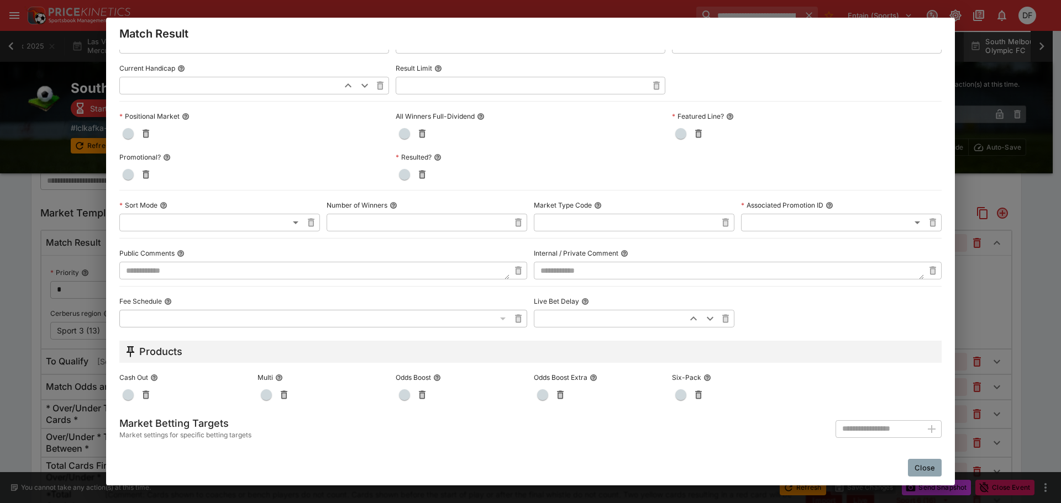
scroll to position [375, 0]
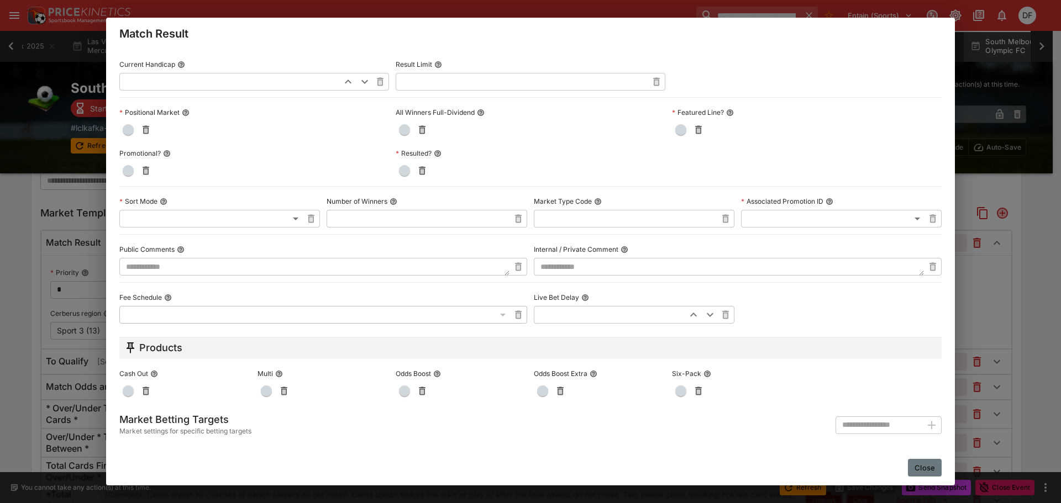
click at [926, 461] on button "Close" at bounding box center [925, 468] width 34 height 18
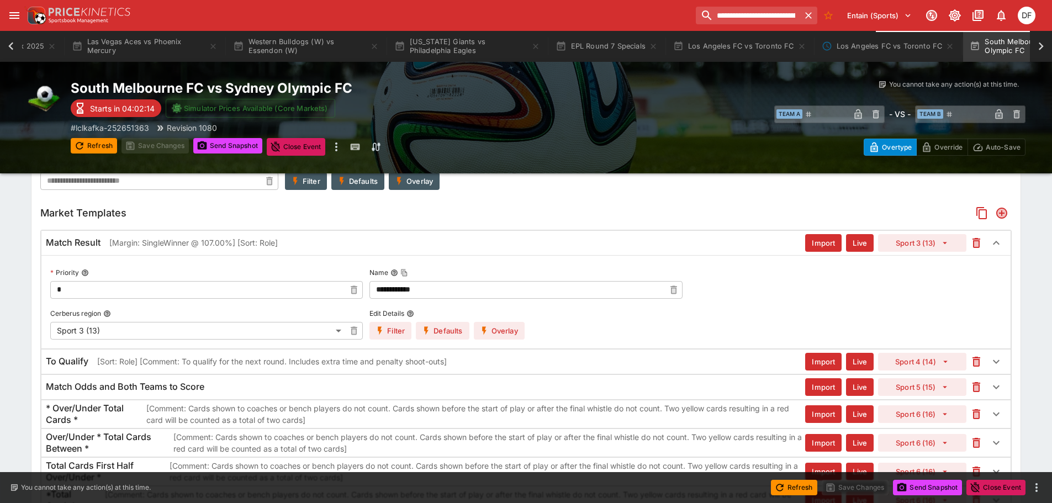
click at [508, 334] on button "Overlay" at bounding box center [499, 331] width 51 height 18
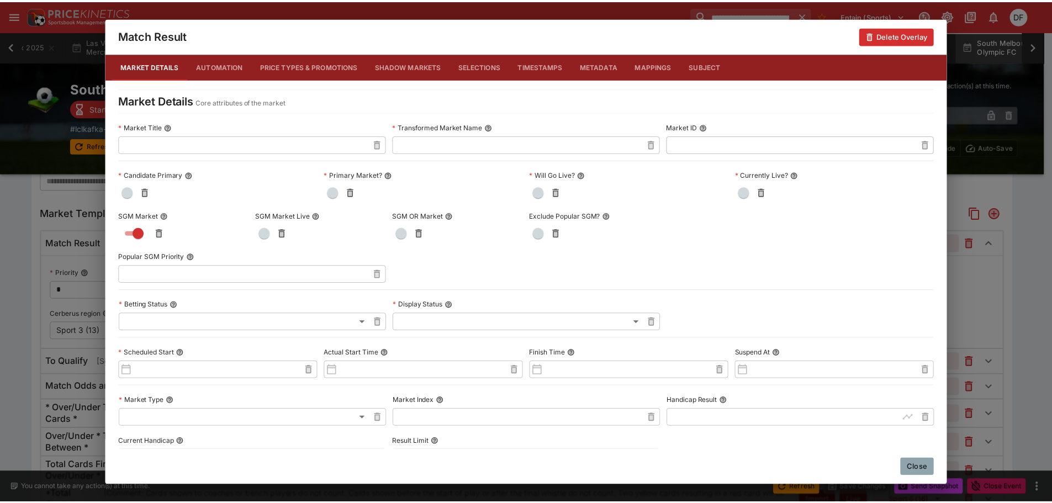
scroll to position [0, 0]
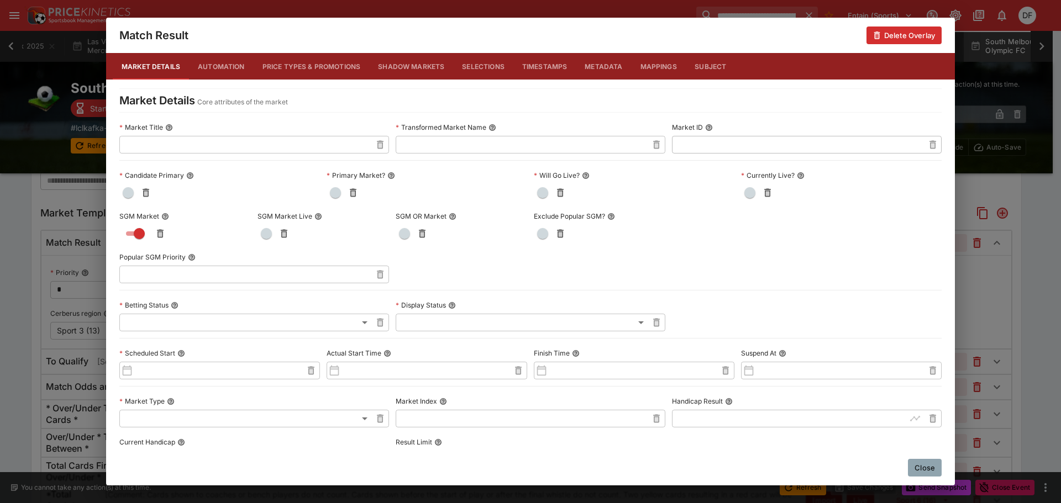
click at [935, 473] on button "Close" at bounding box center [925, 468] width 34 height 18
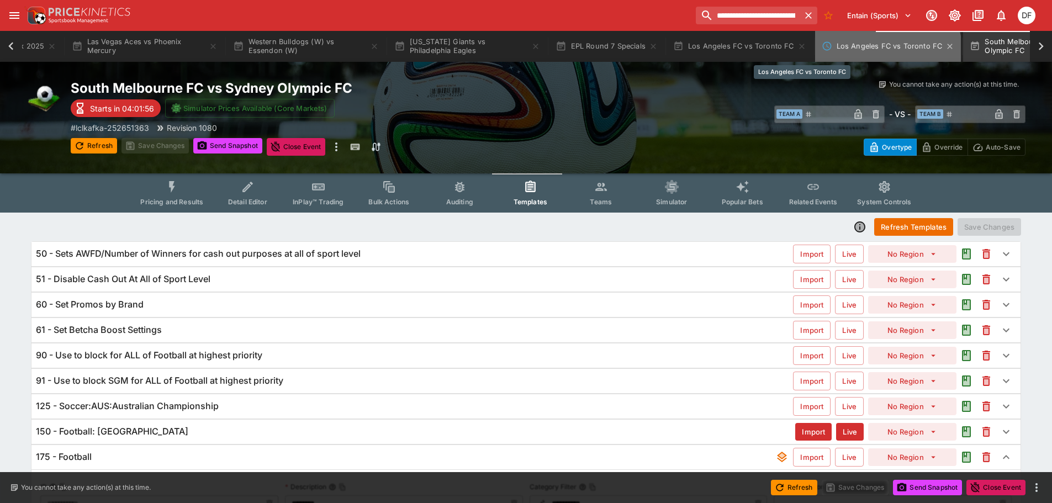
click at [815, 54] on button "Los Angeles FC vs Toronto FC" at bounding box center [888, 46] width 146 height 31
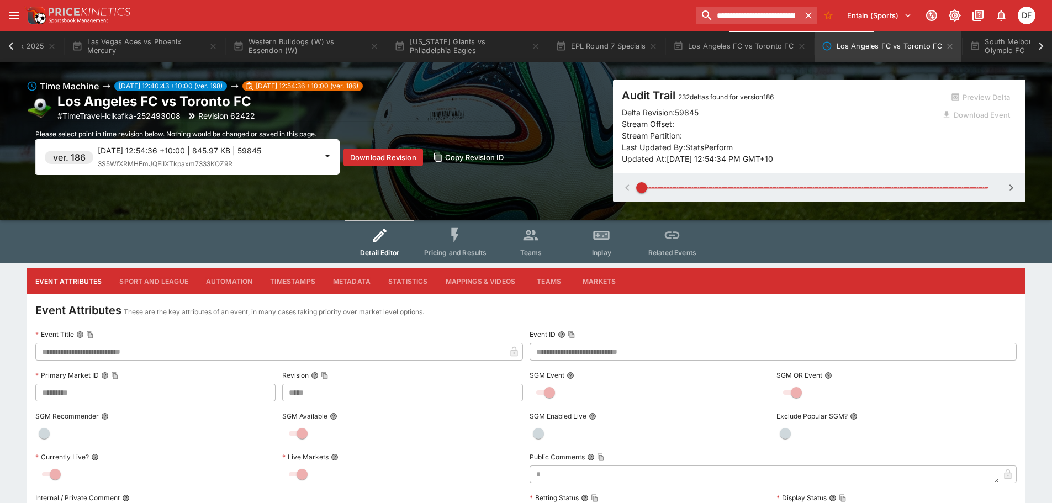
click at [470, 113] on div "Los Angeles FC vs Toronto FC # TimeTravel-lclkafka-252493008 Revision 62422" at bounding box center [317, 107] width 580 height 29
click at [386, 250] on span "Detail Editor" at bounding box center [379, 253] width 39 height 8
click at [176, 280] on button "Sport and League" at bounding box center [153, 281] width 86 height 27
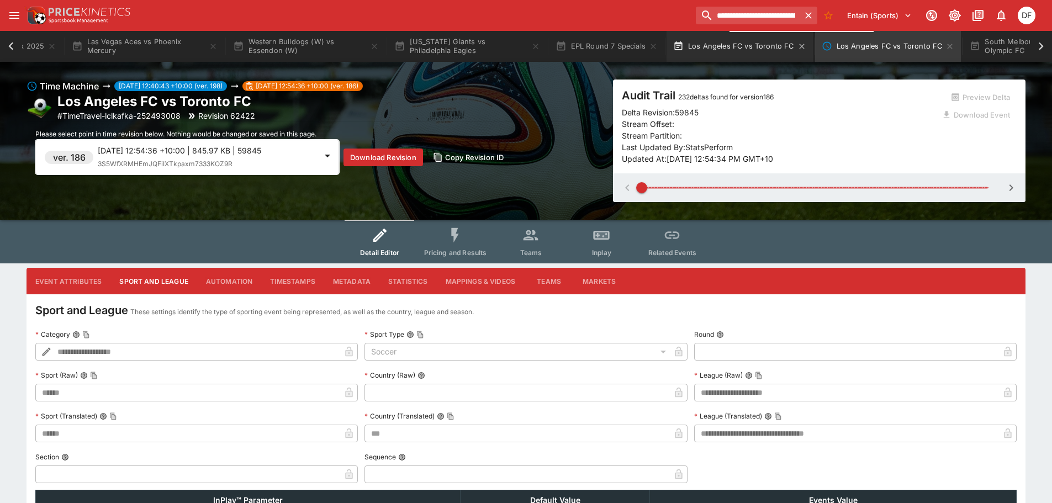
click at [667, 35] on button "Los Angeles FC vs Toronto FC" at bounding box center [740, 46] width 146 height 31
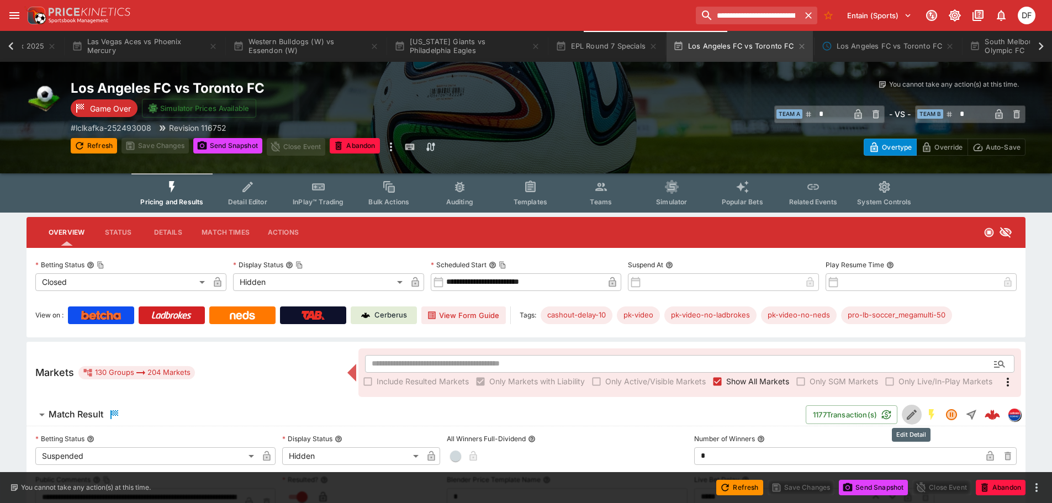
click at [917, 417] on icon "Edit Detail" at bounding box center [911, 414] width 13 height 13
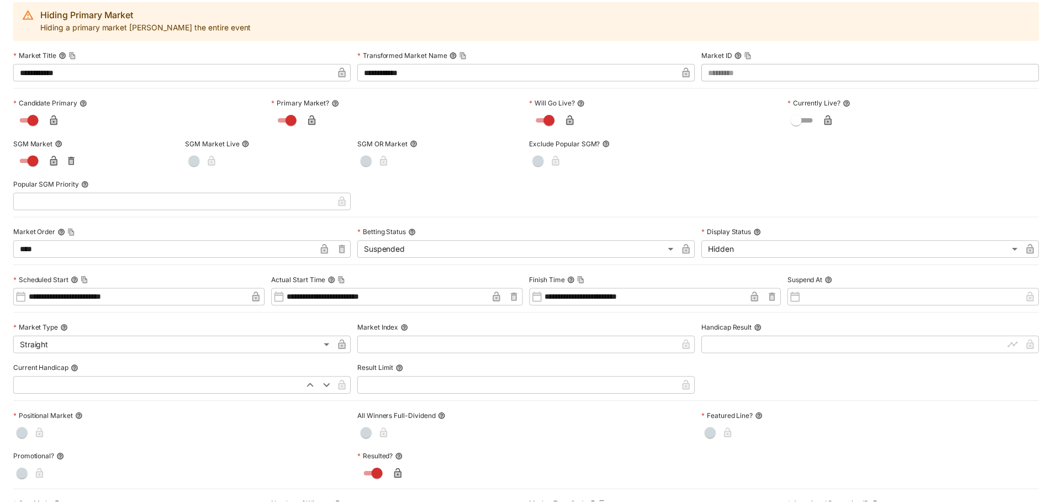
scroll to position [13, 0]
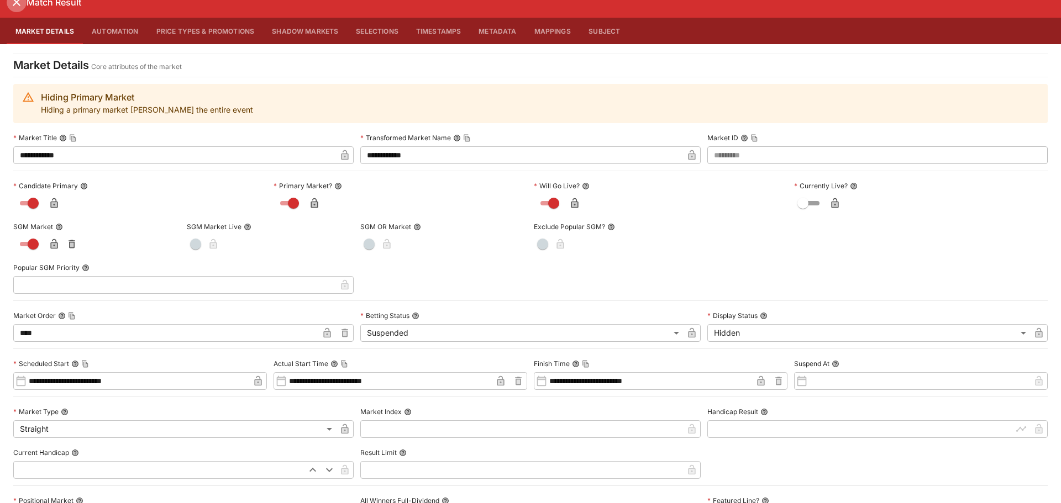
click at [18, 3] on icon "close" at bounding box center [16, 2] width 13 height 13
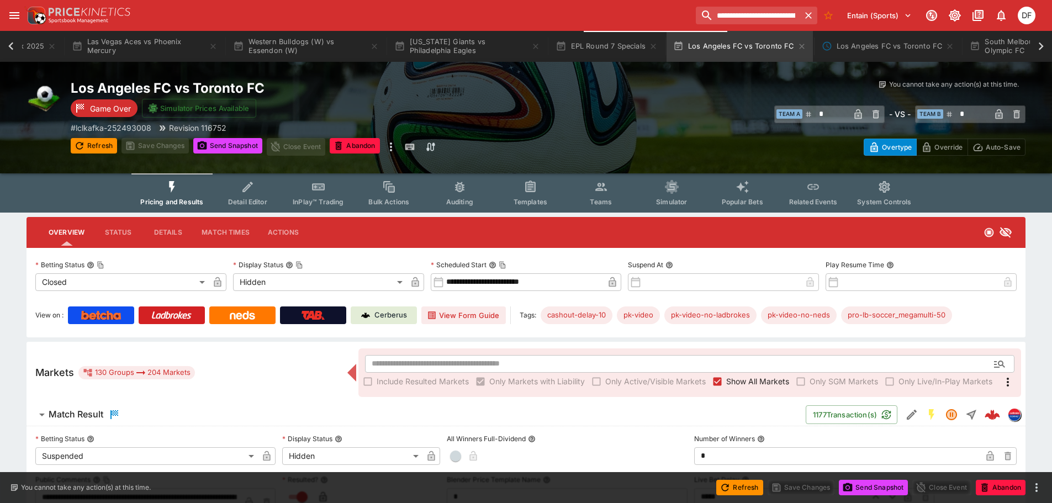
click at [265, 198] on span "Detail Editor" at bounding box center [247, 202] width 39 height 8
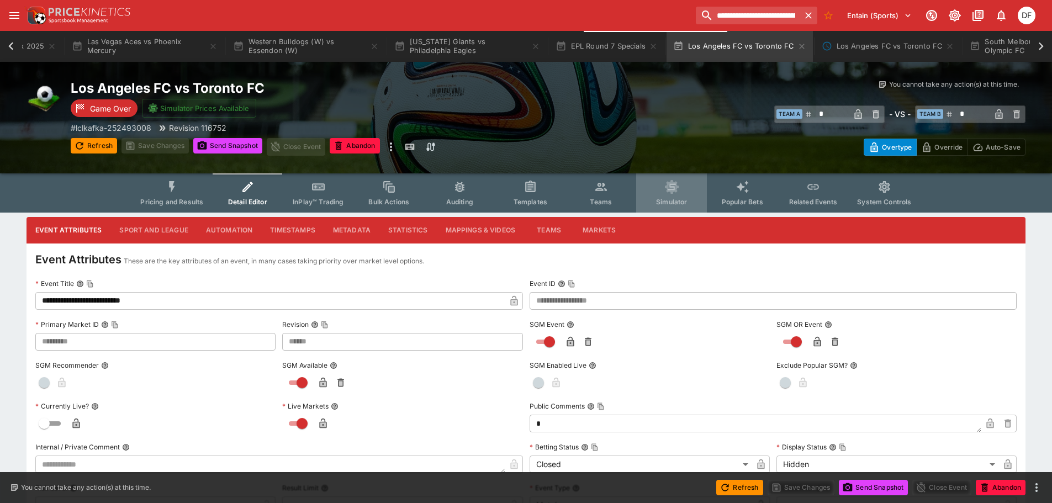
click at [665, 201] on span "Simulator" at bounding box center [671, 202] width 31 height 8
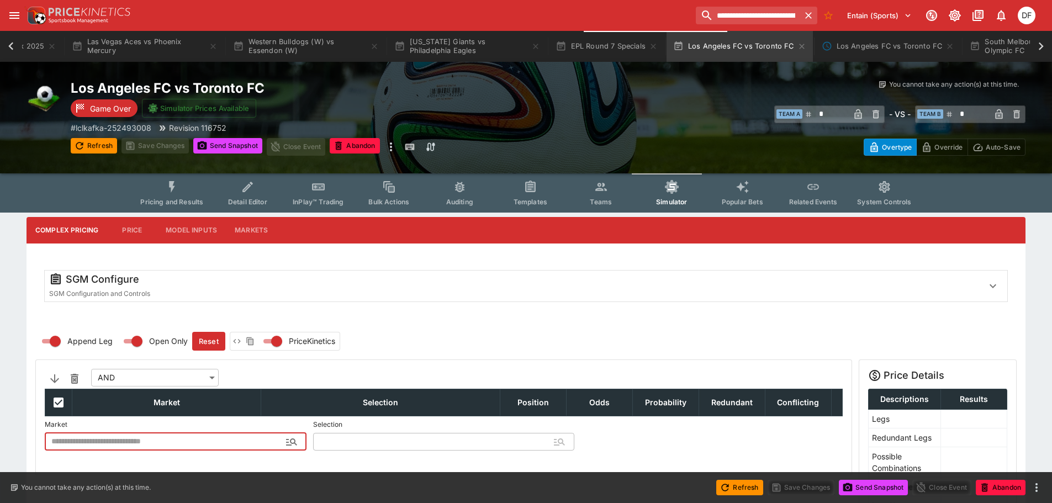
type input "**********"
click at [523, 201] on span "Templates" at bounding box center [531, 202] width 34 height 8
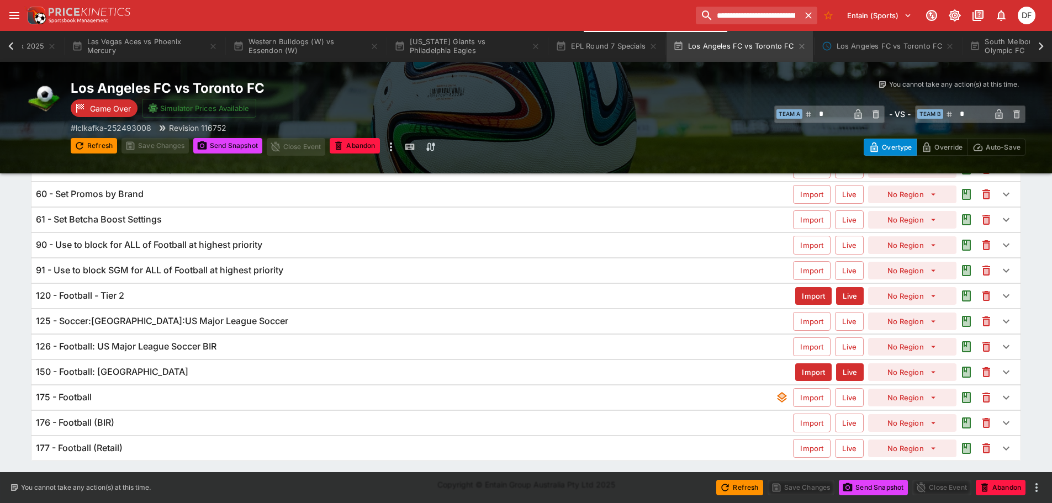
scroll to position [111, 0]
click at [980, 43] on button "South Melbourne FC vs Sydney Olympic FC" at bounding box center [1043, 46] width 159 height 31
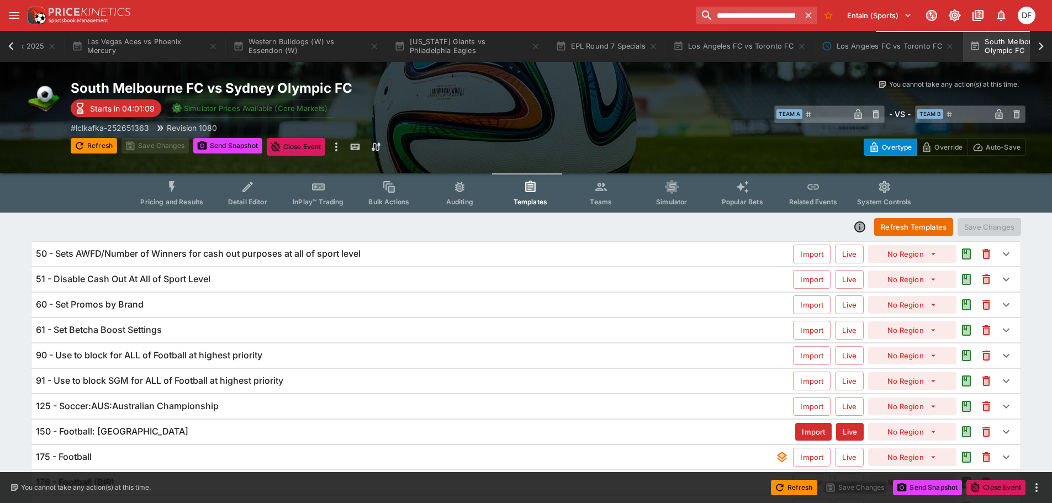
scroll to position [86, 0]
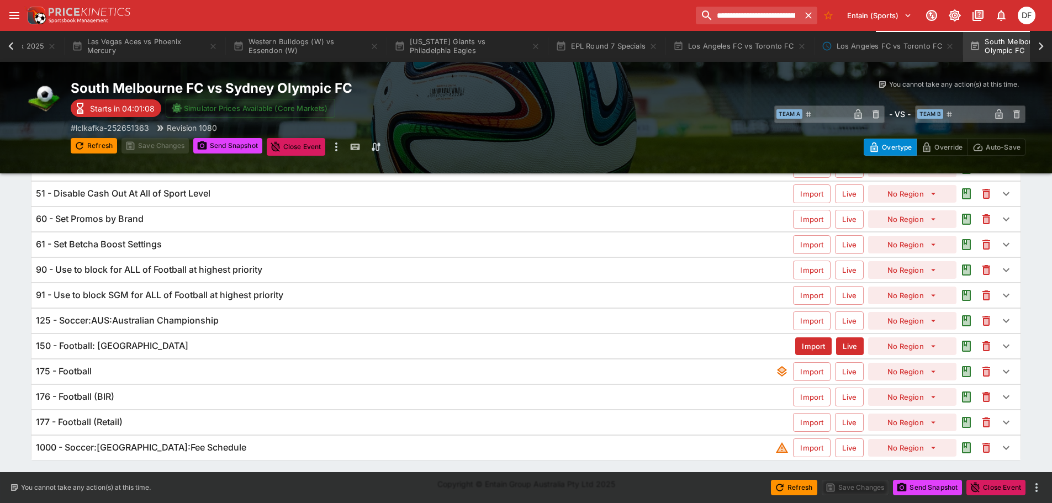
click at [170, 324] on h6 "125 - Soccer:AUS:Australian Championship" at bounding box center [127, 321] width 183 height 12
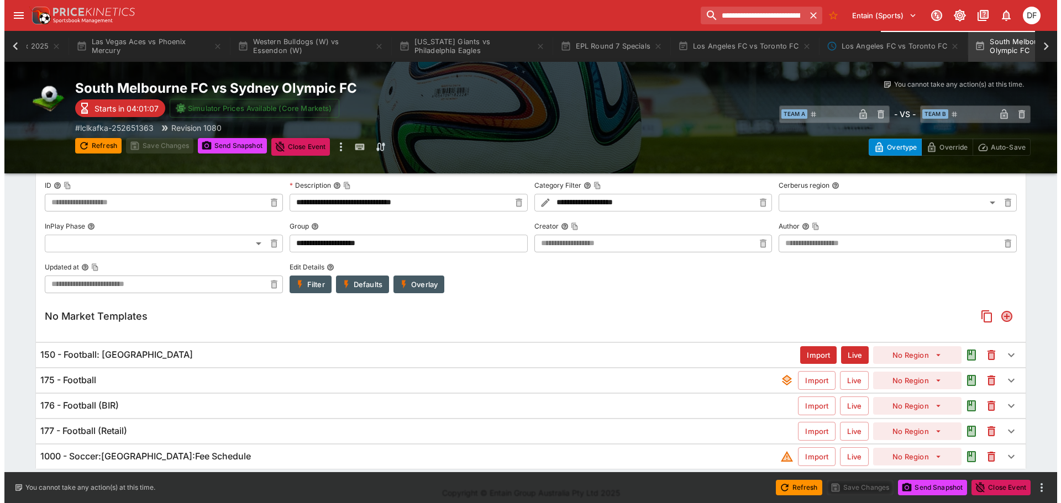
scroll to position [251, 0]
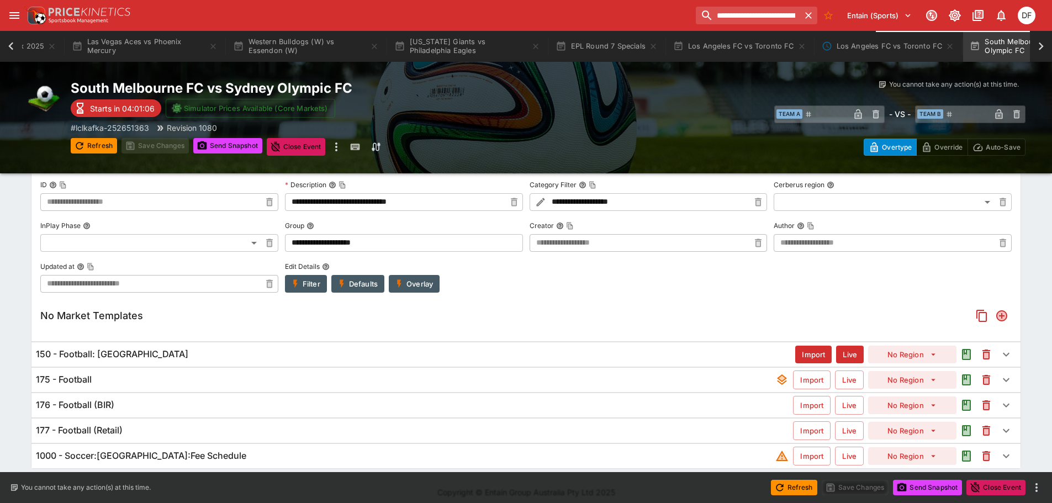
click at [406, 285] on button "Overlay" at bounding box center [414, 284] width 51 height 18
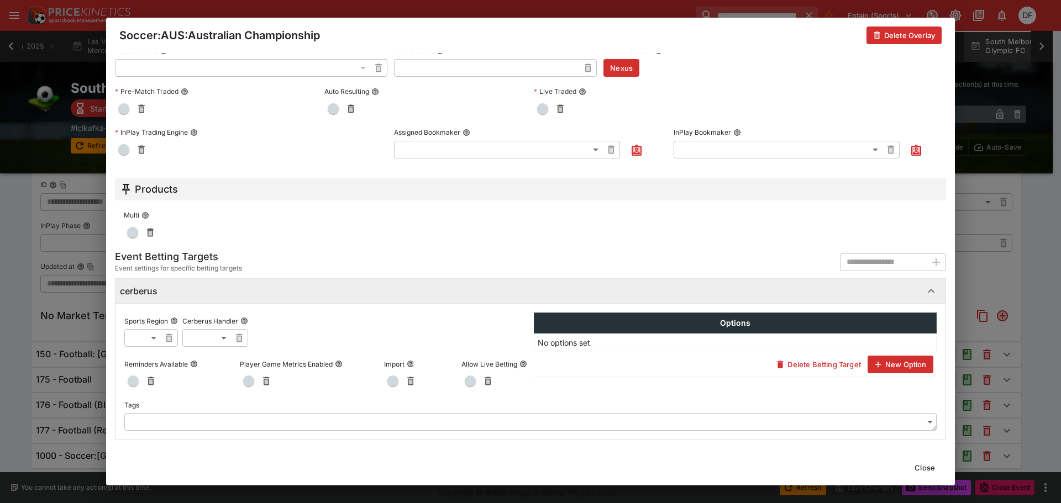
scroll to position [408, 0]
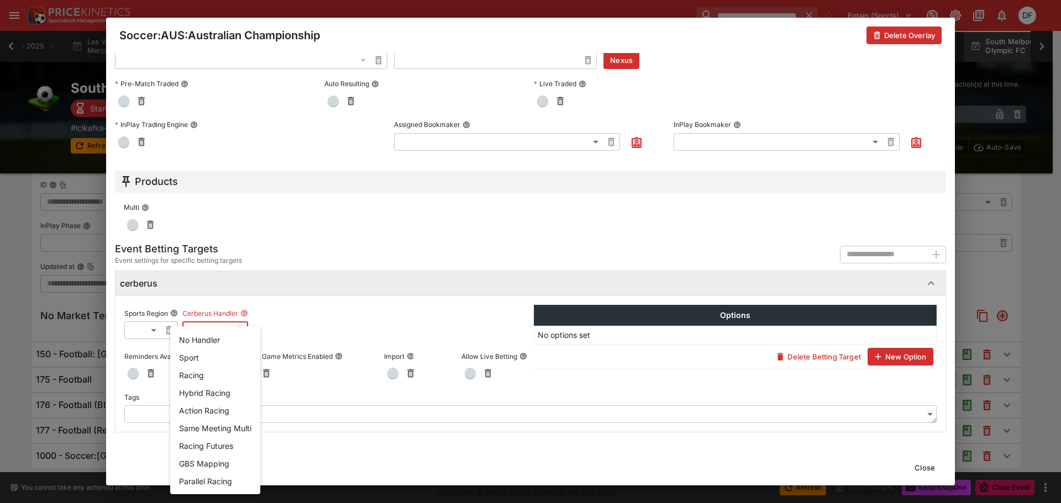
click at [227, 330] on body "**********" at bounding box center [530, 130] width 1061 height 763
click at [327, 315] on div at bounding box center [530, 251] width 1061 height 503
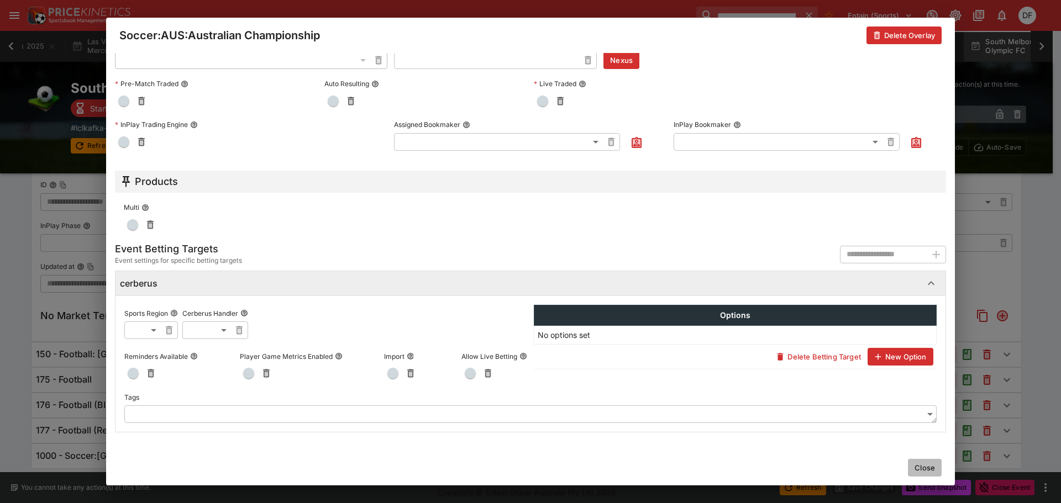
click at [912, 465] on button "Close" at bounding box center [925, 468] width 34 height 18
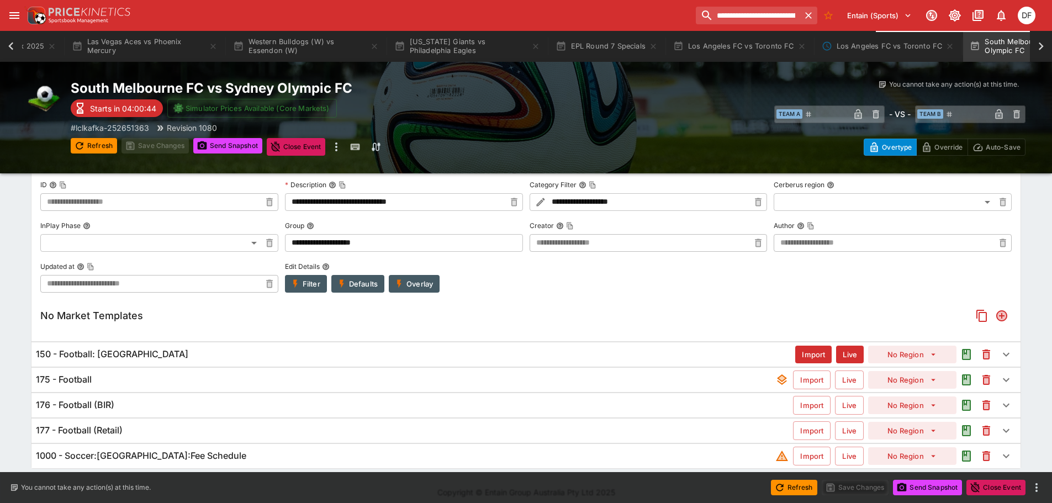
scroll to position [260, 0]
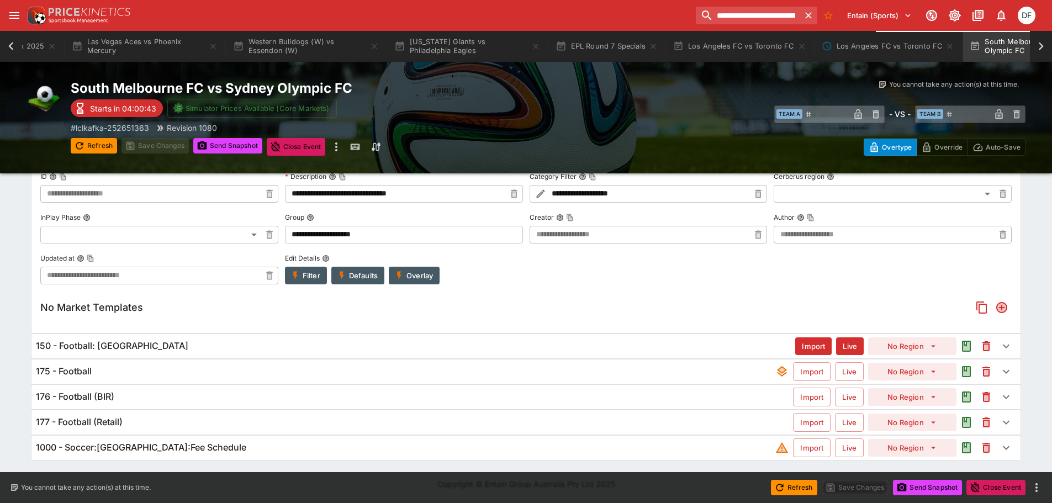
click at [147, 346] on div "150 - Football: [GEOGRAPHIC_DATA]" at bounding box center [416, 346] width 760 height 12
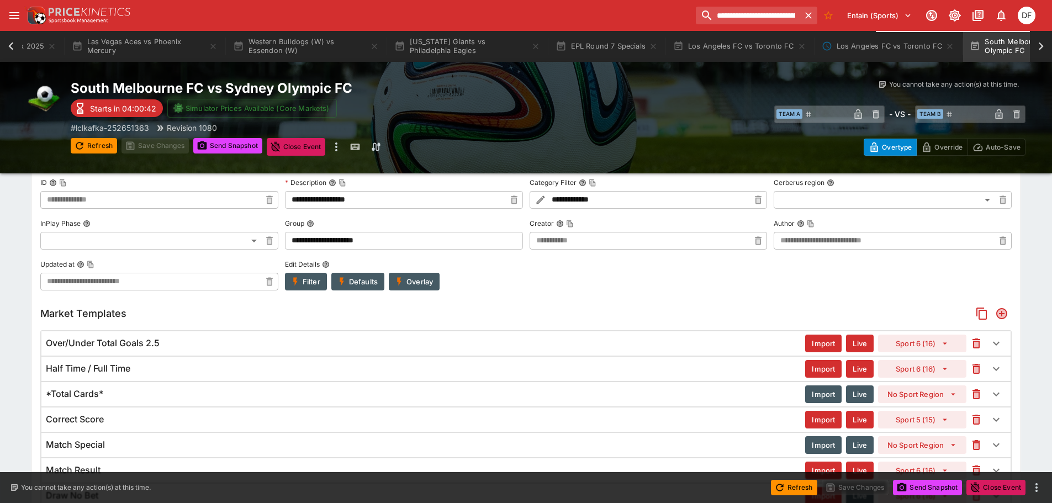
scroll to position [501, 0]
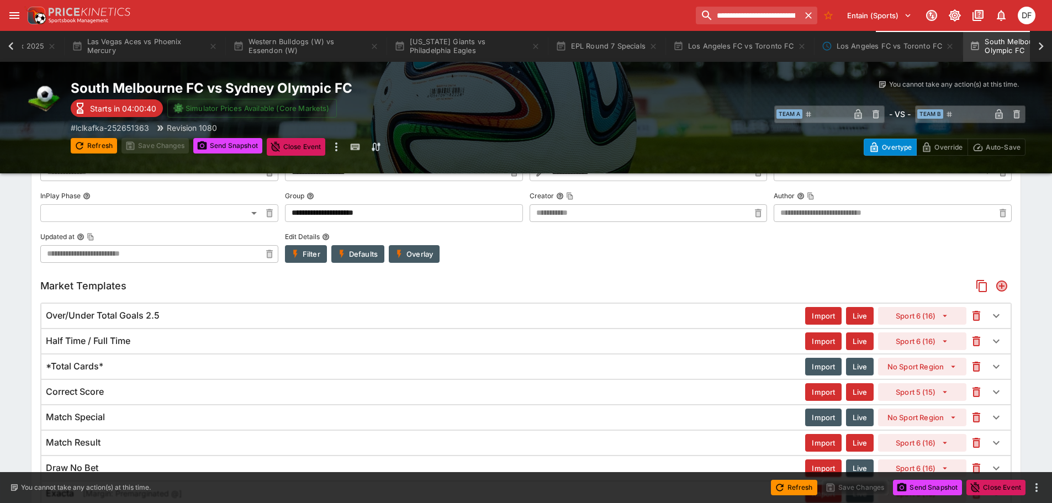
click at [322, 320] on div "Over/Under Total Goals 2.5" at bounding box center [426, 316] width 760 height 12
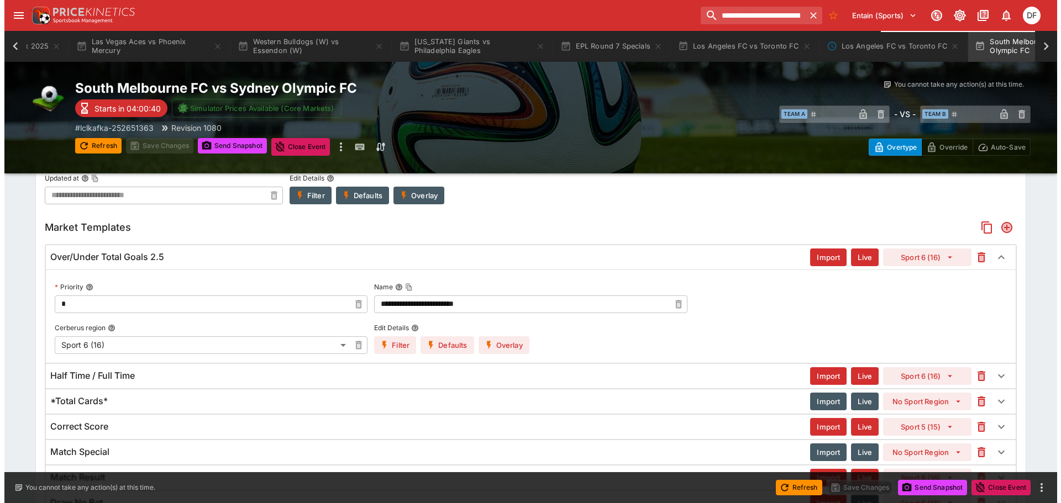
scroll to position [496, 0]
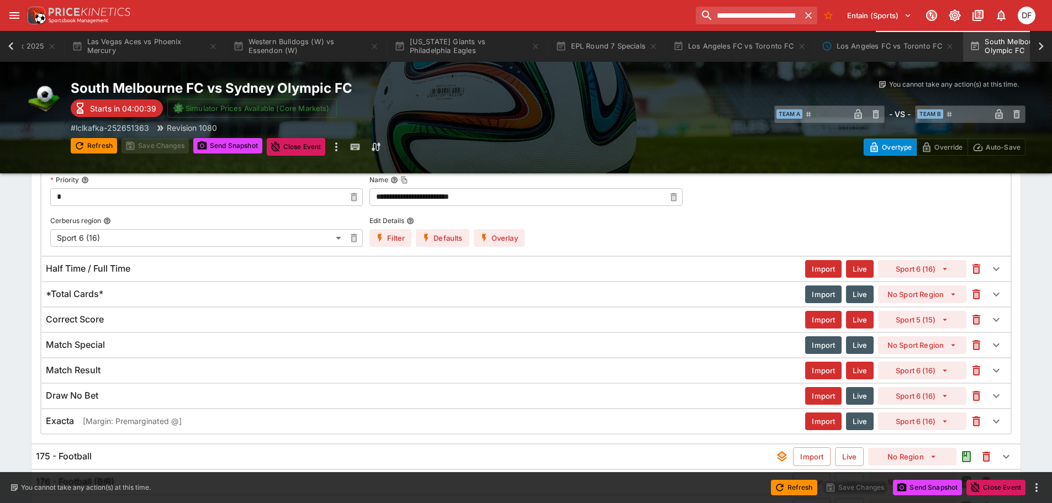
click at [494, 235] on button "Overlay" at bounding box center [499, 238] width 51 height 18
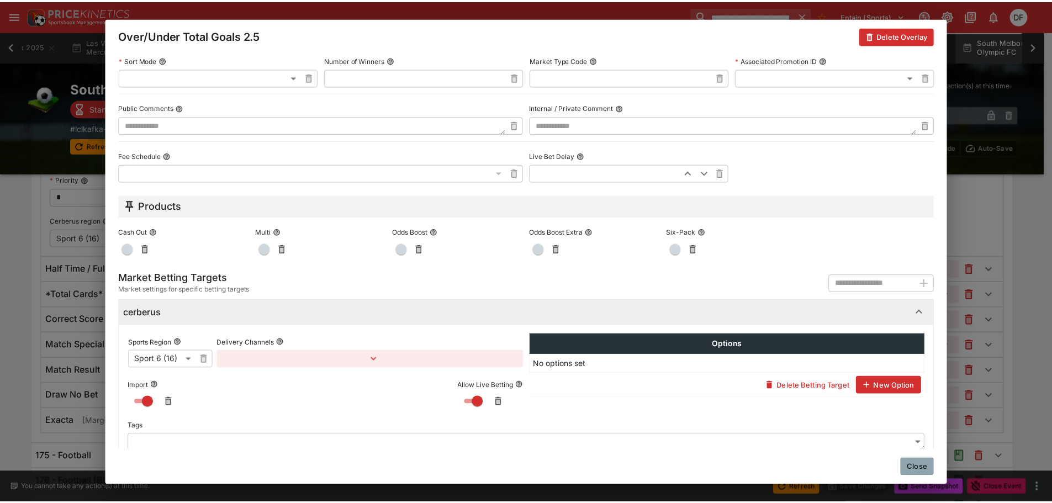
scroll to position [540, 0]
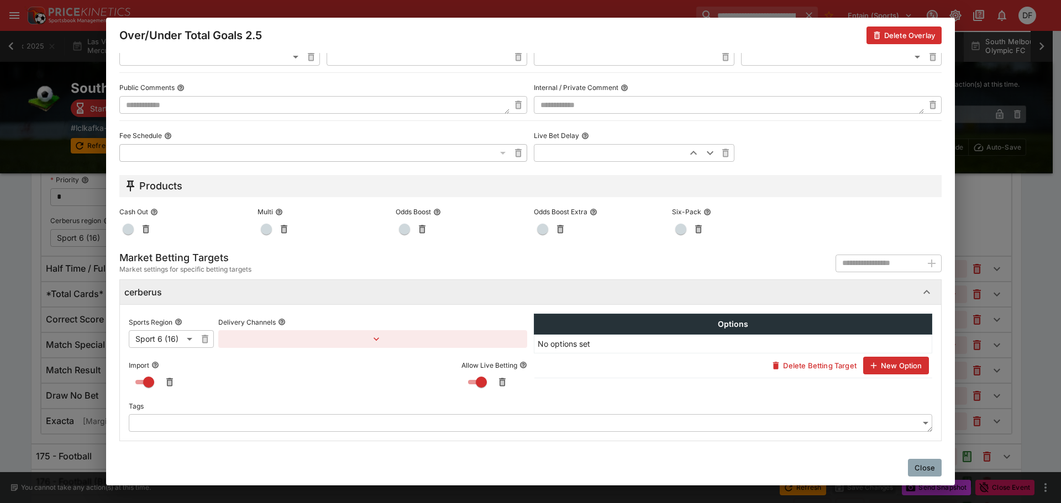
click at [415, 346] on button "button" at bounding box center [372, 339] width 309 height 18
click at [354, 382] on div at bounding box center [530, 251] width 1061 height 503
click at [922, 468] on button "Close" at bounding box center [925, 468] width 34 height 18
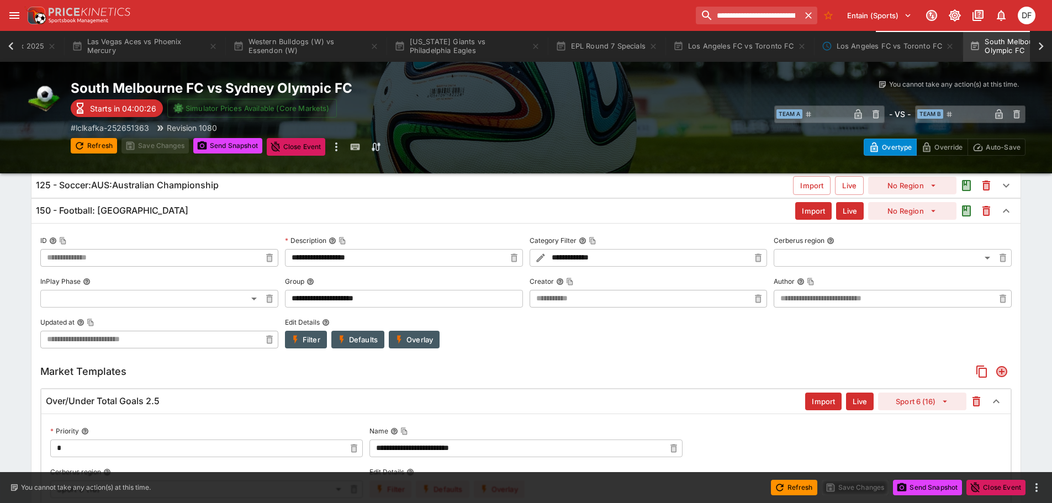
scroll to position [166, 0]
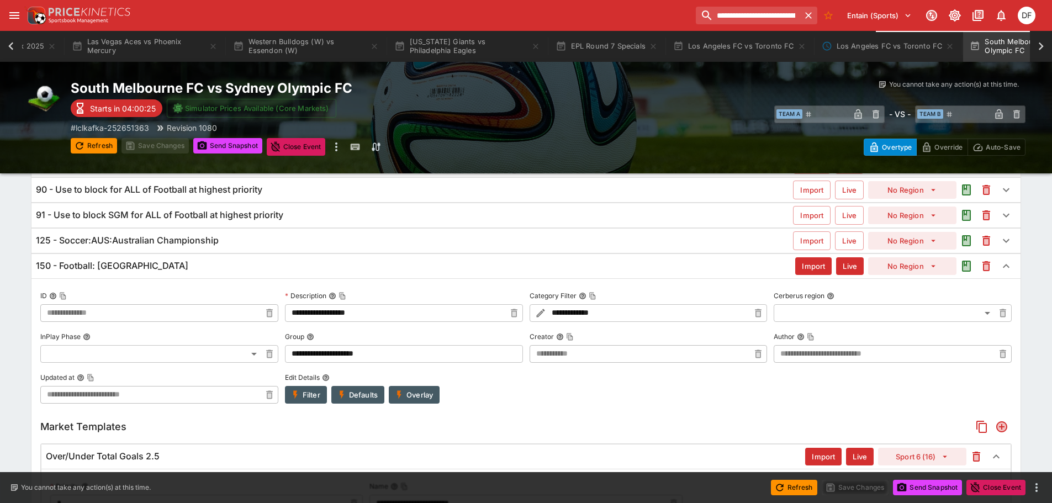
click at [127, 269] on h6 "150 - Football: [GEOGRAPHIC_DATA]" at bounding box center [112, 266] width 152 height 12
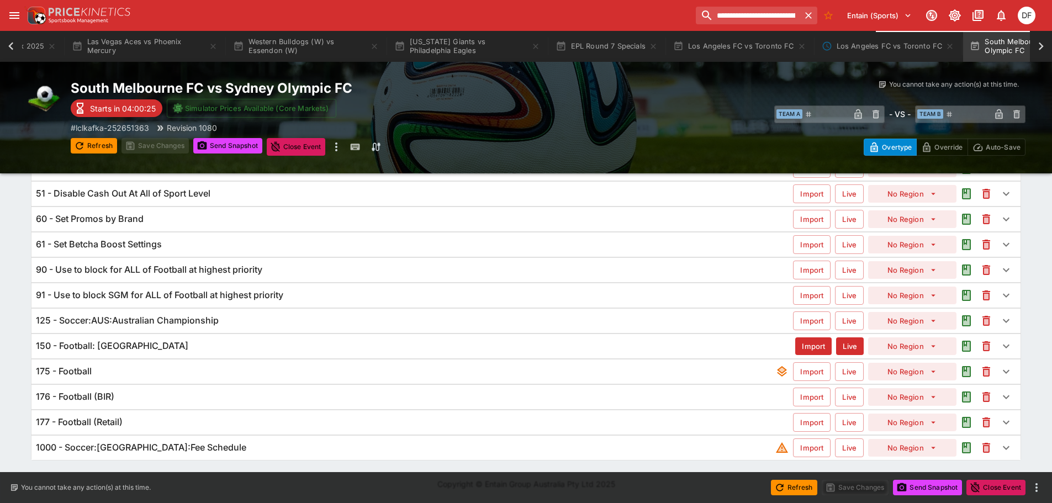
scroll to position [86, 0]
click at [225, 327] on div "125 - Soccer:AUS:Australian Championship" at bounding box center [414, 321] width 757 height 12
